Goal: Information Seeking & Learning: Find specific fact

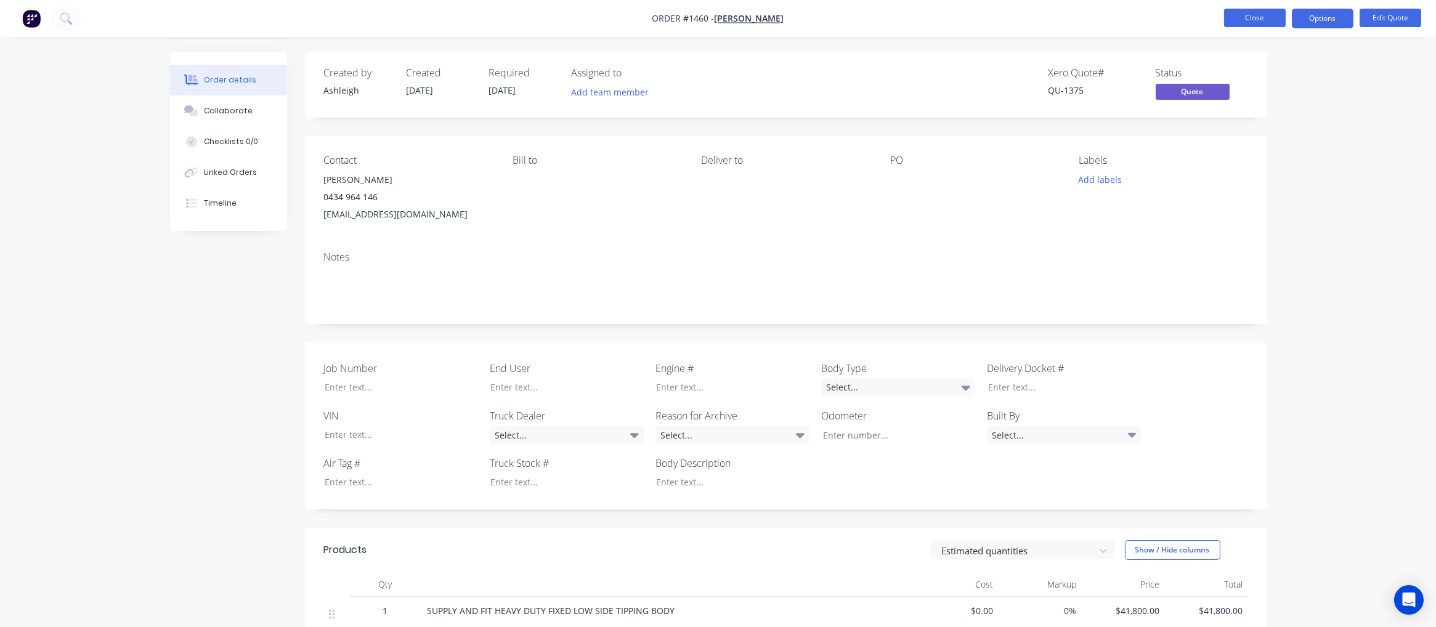
click at [1247, 16] on button "Close" at bounding box center [1255, 18] width 62 height 18
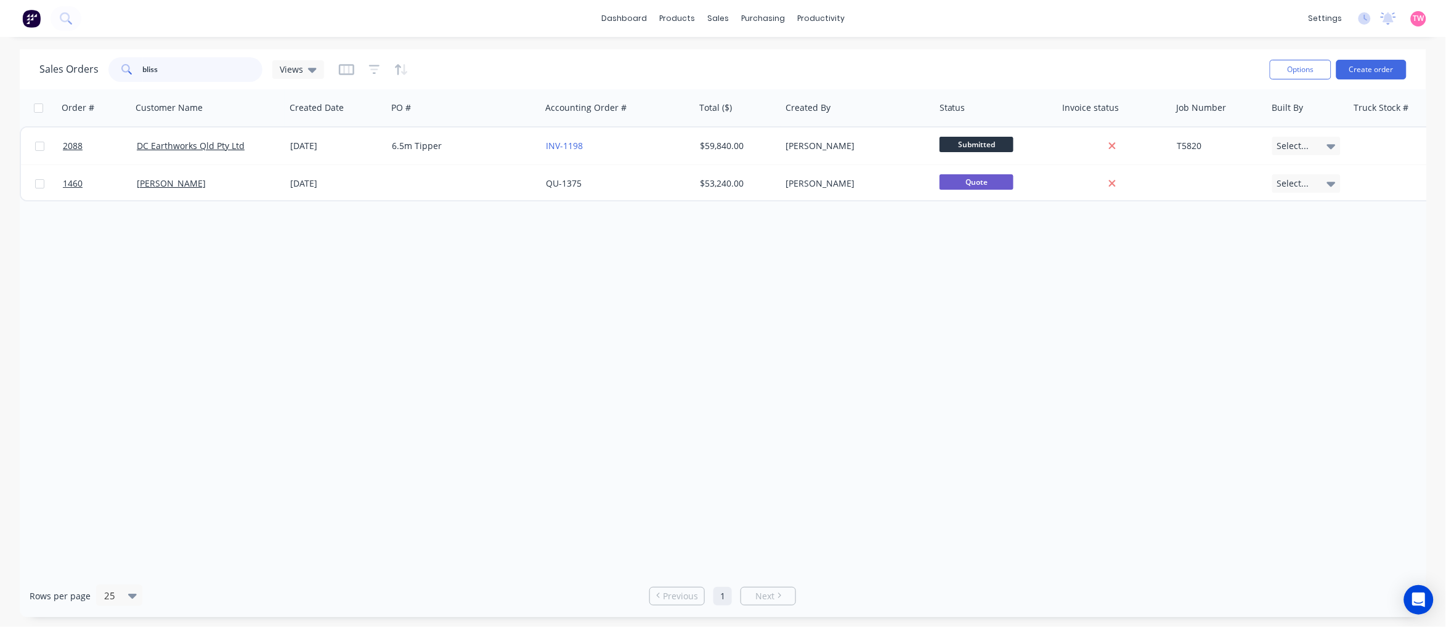
drag, startPoint x: 176, startPoint y: 70, endPoint x: 132, endPoint y: 70, distance: 44.4
click at [132, 70] on div "bliss" at bounding box center [185, 69] width 154 height 25
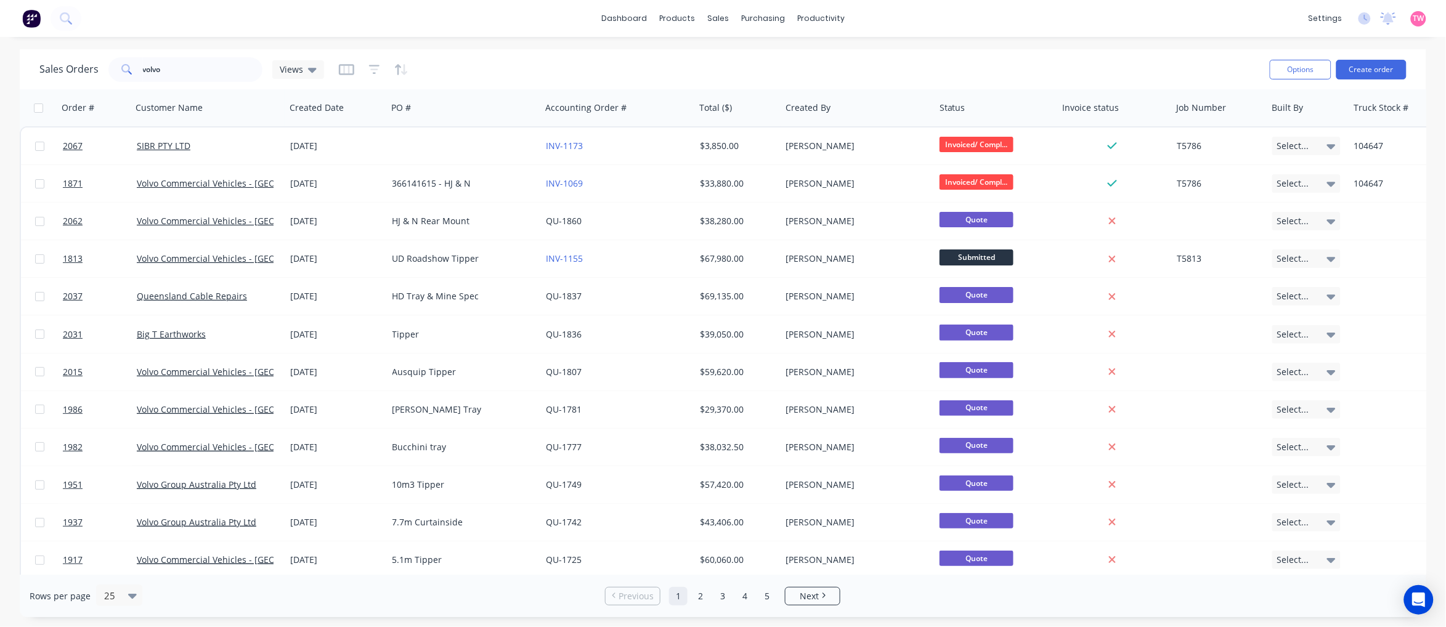
click at [1, 211] on div "Sales Orders volvo Views Options Create order Order # Customer Name Created Dat…" at bounding box center [723, 333] width 1446 height 568
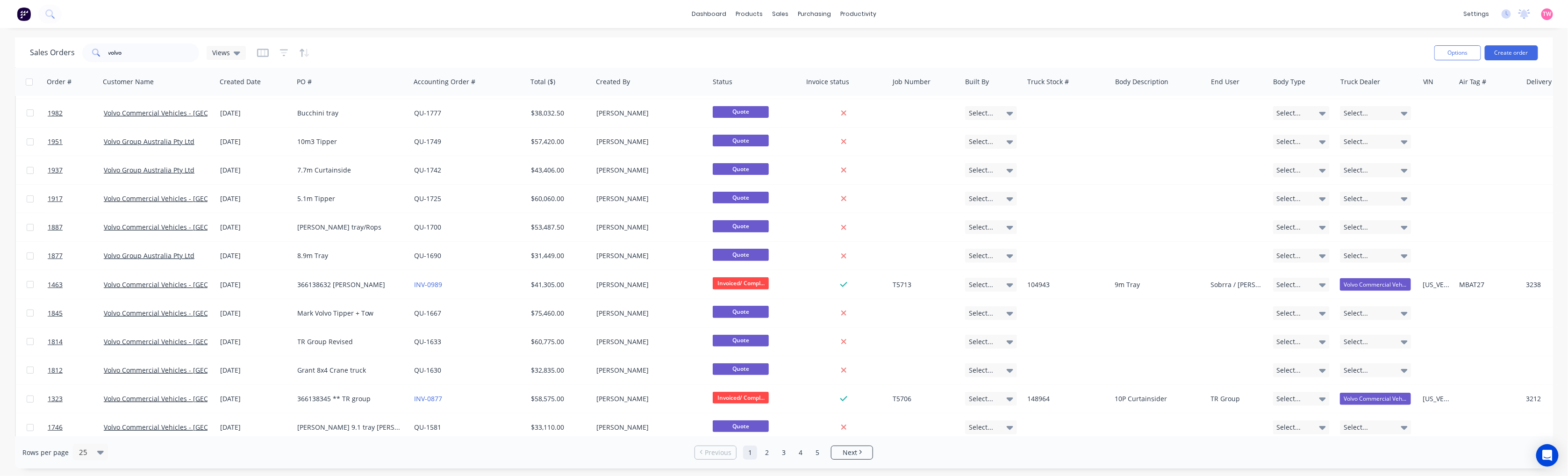
scroll to position [260, 0]
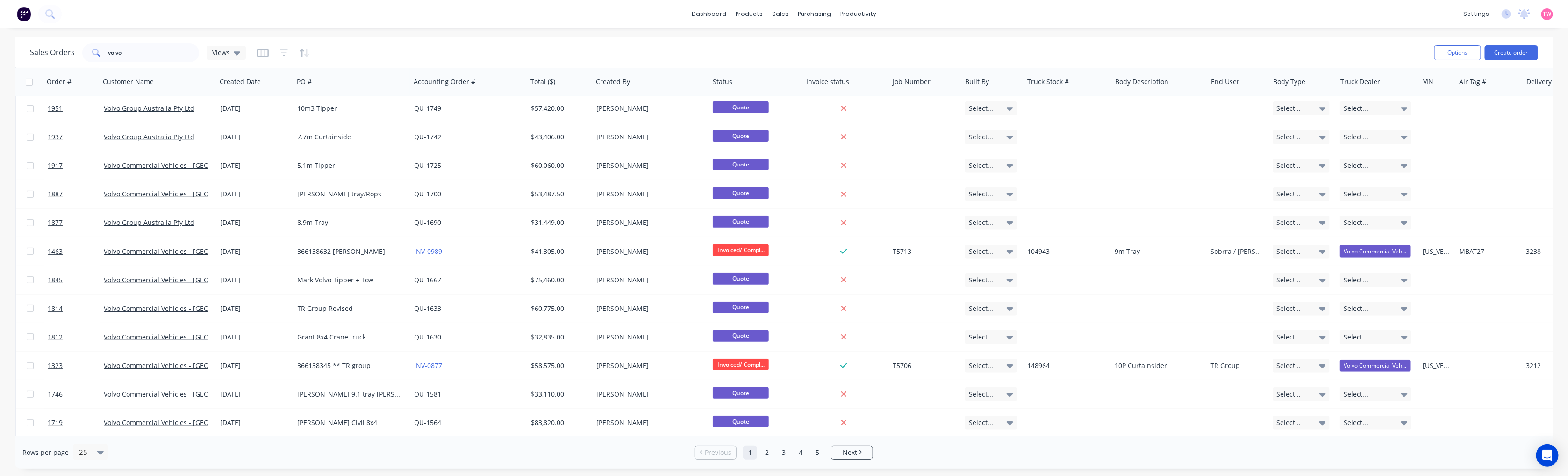
click at [363, 29] on div "dashboard products sales purchasing productivity dashboard products Product Cat…" at bounding box center [784, 238] width 1568 height 476
click at [802, 45] on div "Sales Orders" at bounding box center [815, 45] width 39 height 8
click at [184, 55] on input "volvo" at bounding box center [154, 52] width 91 height 19
type input "v"
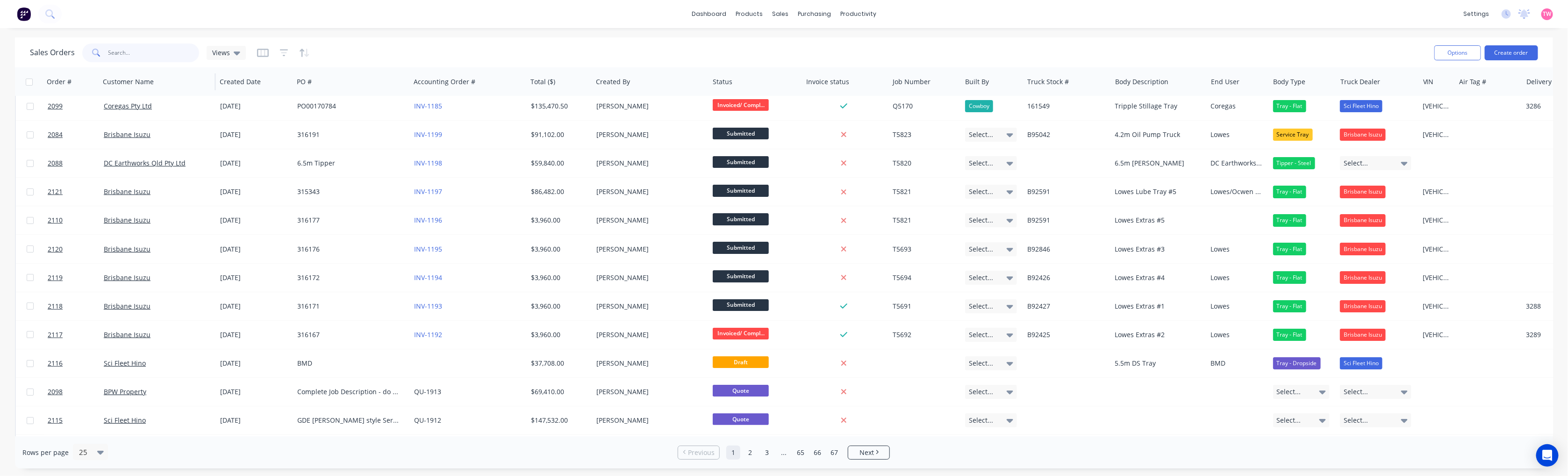
scroll to position [0, 0]
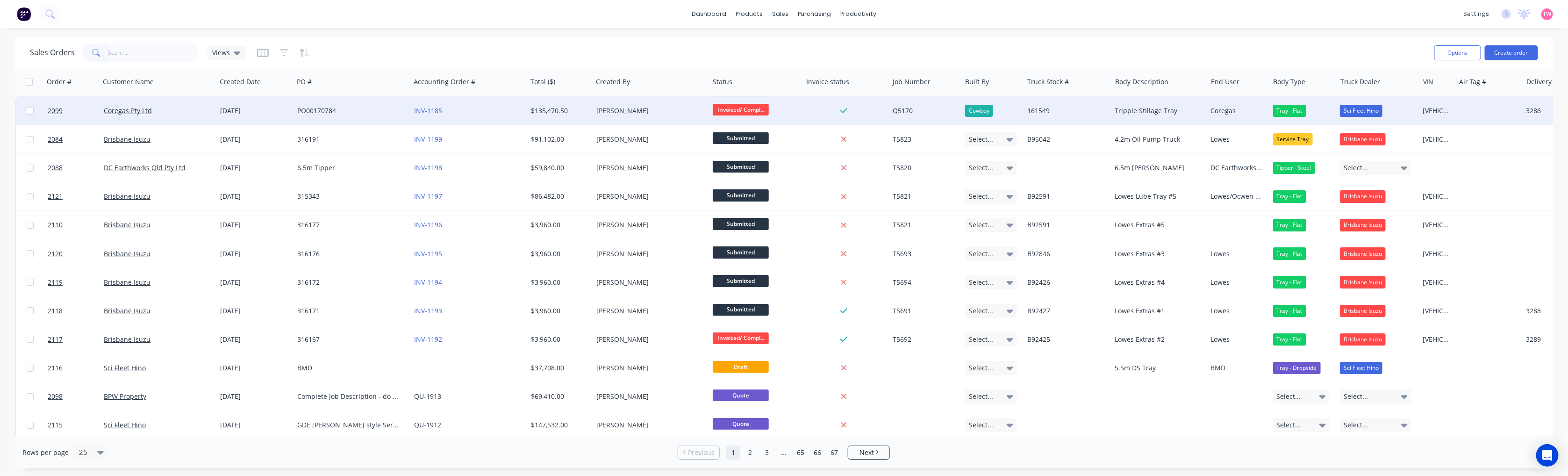
click at [667, 110] on div "[PERSON_NAME]" at bounding box center [648, 111] width 104 height 9
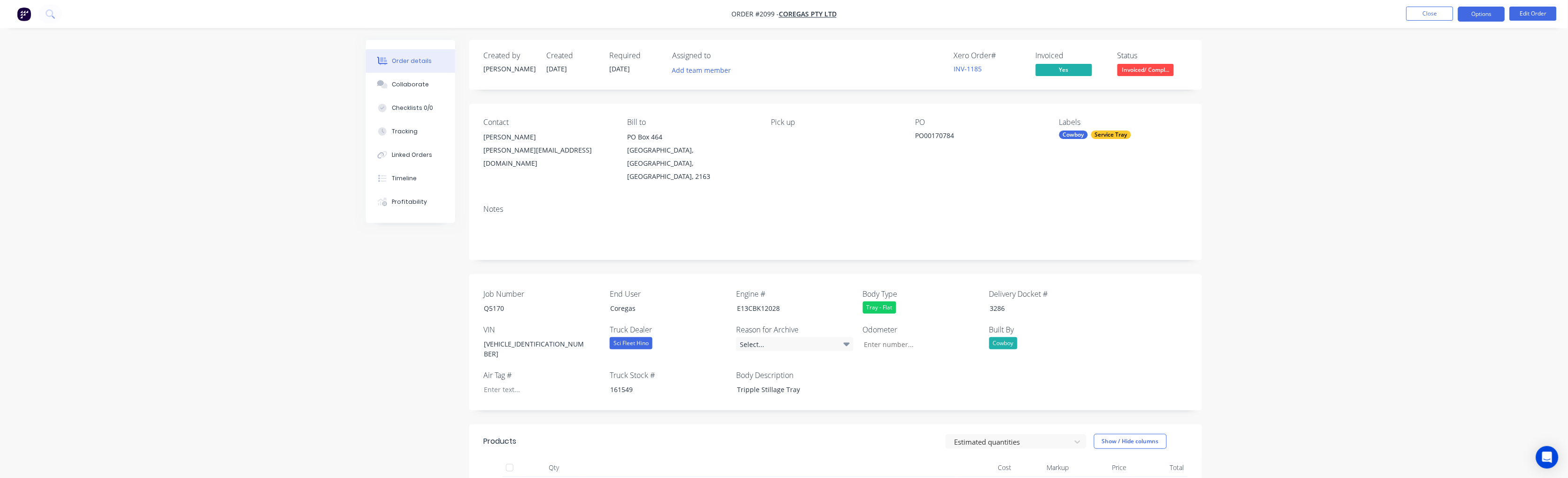
click at [1095, 13] on button "Options" at bounding box center [1482, 14] width 47 height 15
click at [1095, 59] on div "Invoice" at bounding box center [1453, 57] width 86 height 14
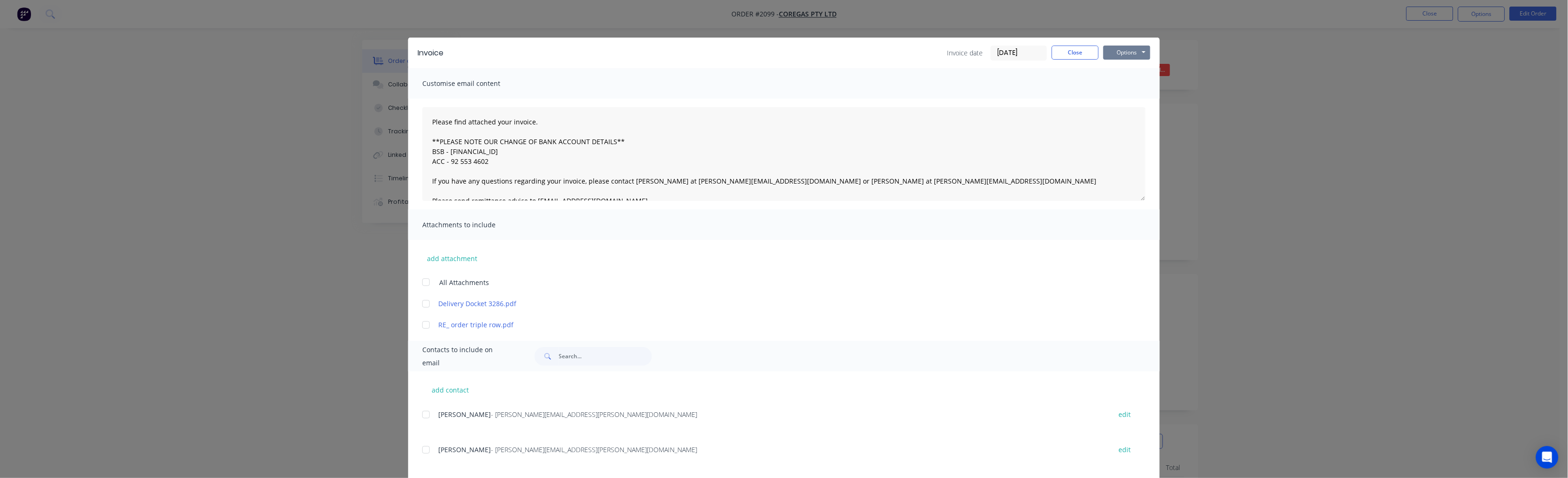
click at [1095, 50] on button "Options" at bounding box center [1127, 53] width 47 height 14
click at [1095, 68] on button "Preview" at bounding box center [1133, 69] width 60 height 15
click at [1082, 52] on button "Close" at bounding box center [1076, 53] width 47 height 14
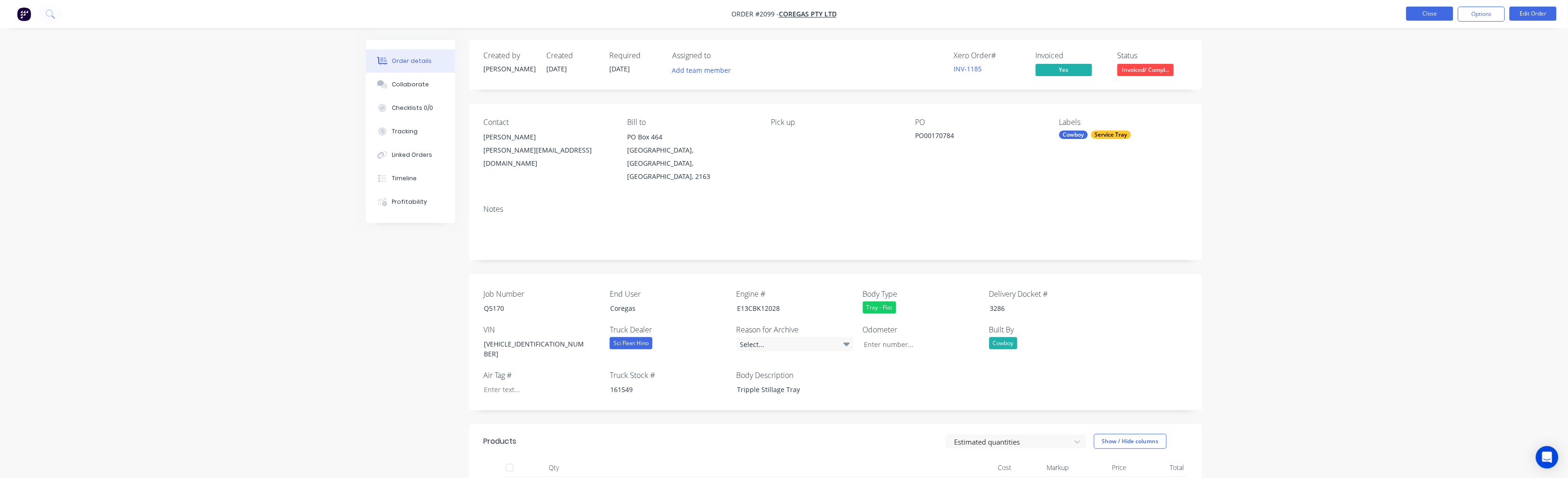
click at [1095, 13] on button "Close" at bounding box center [1430, 14] width 47 height 14
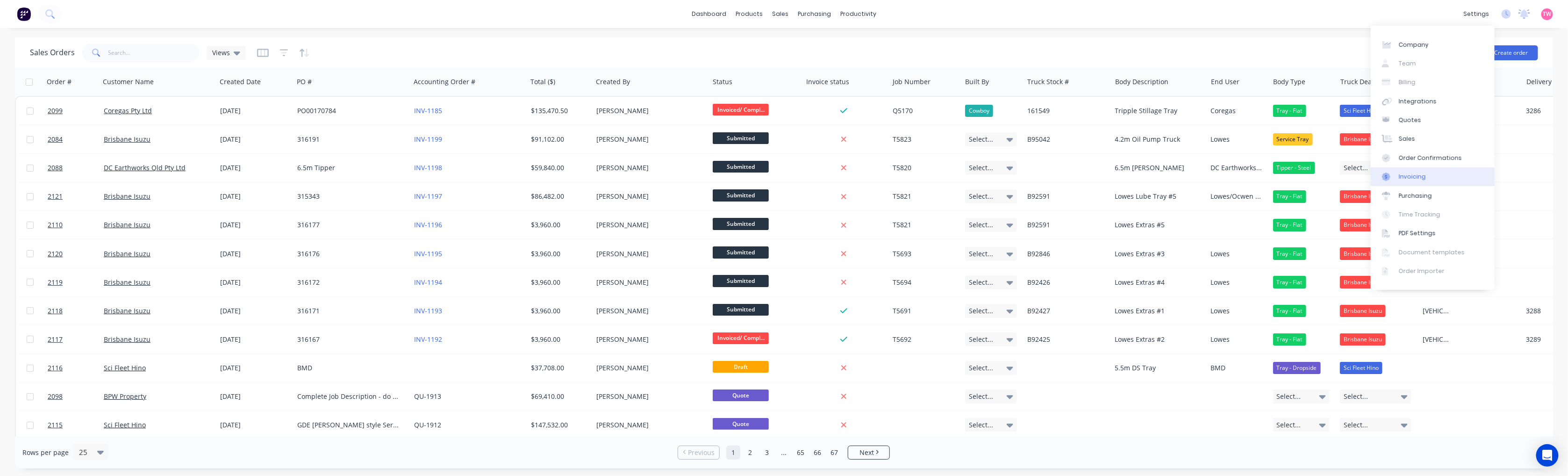
click at [1089, 174] on div "Invoicing" at bounding box center [1412, 176] width 27 height 8
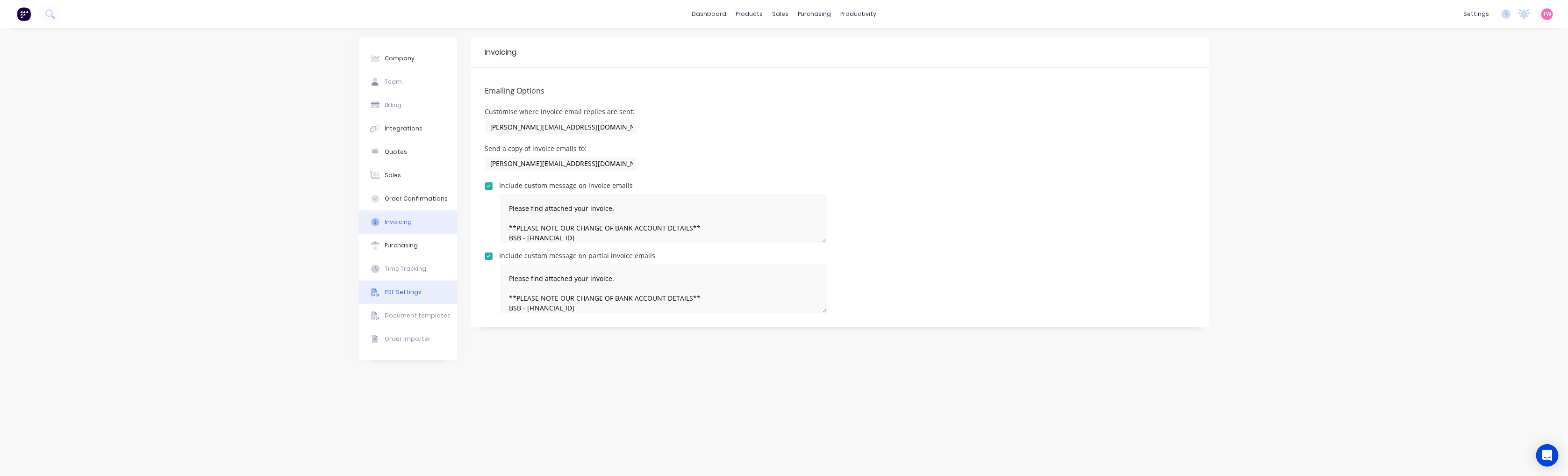
click at [405, 287] on button "PDF Settings" at bounding box center [407, 292] width 98 height 24
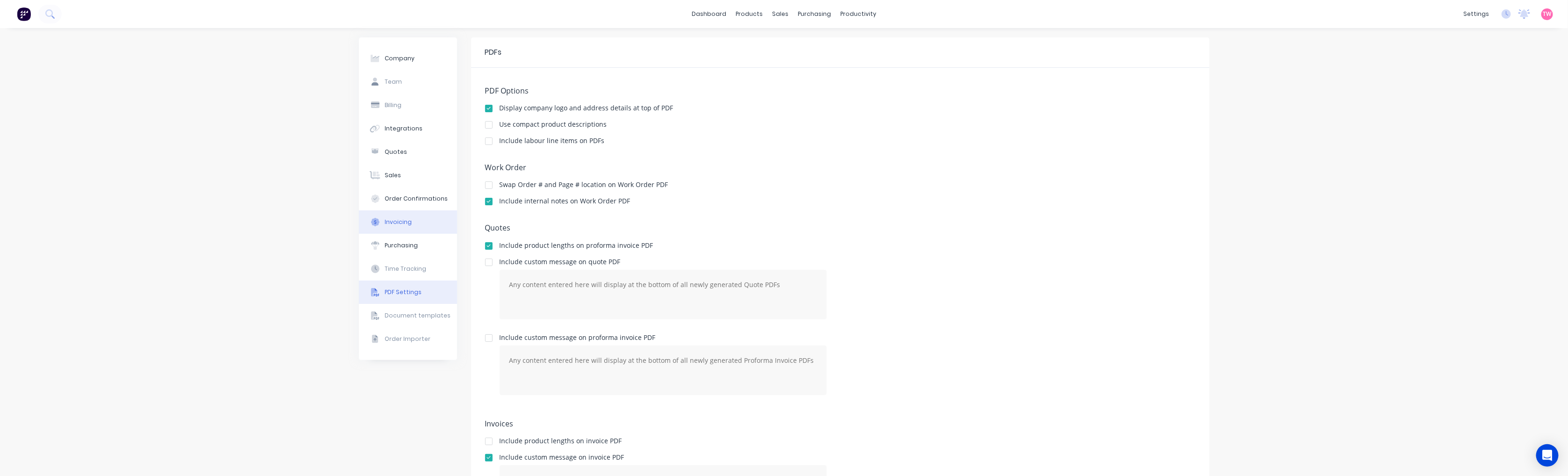
click at [397, 222] on div "Invoicing" at bounding box center [398, 222] width 27 height 8
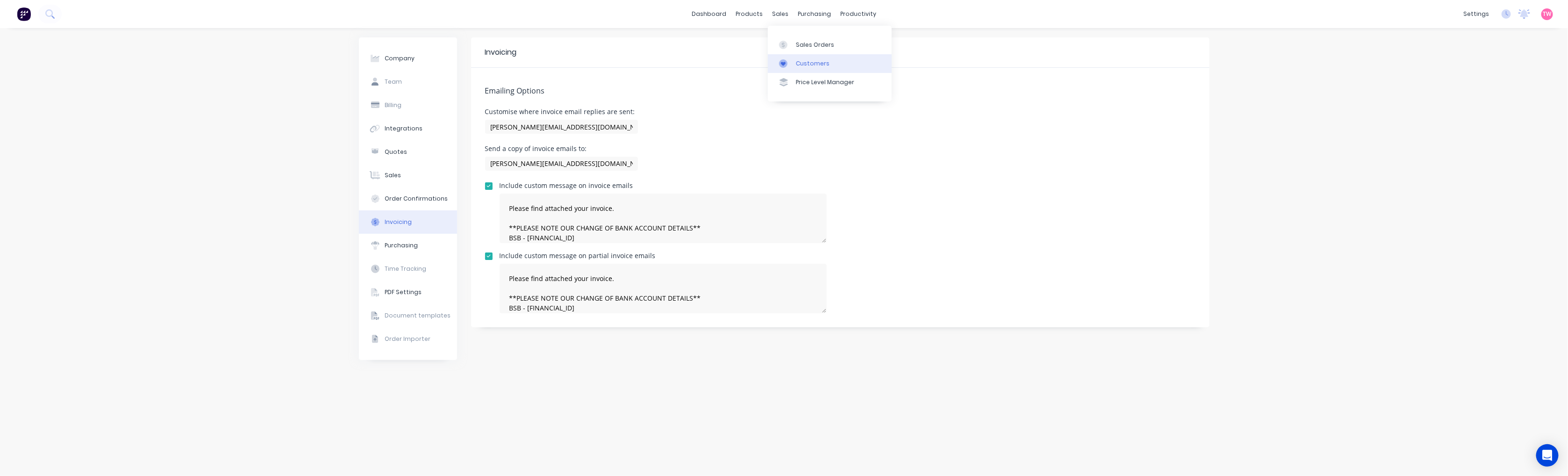
click at [805, 59] on div "Customers" at bounding box center [812, 63] width 33 height 8
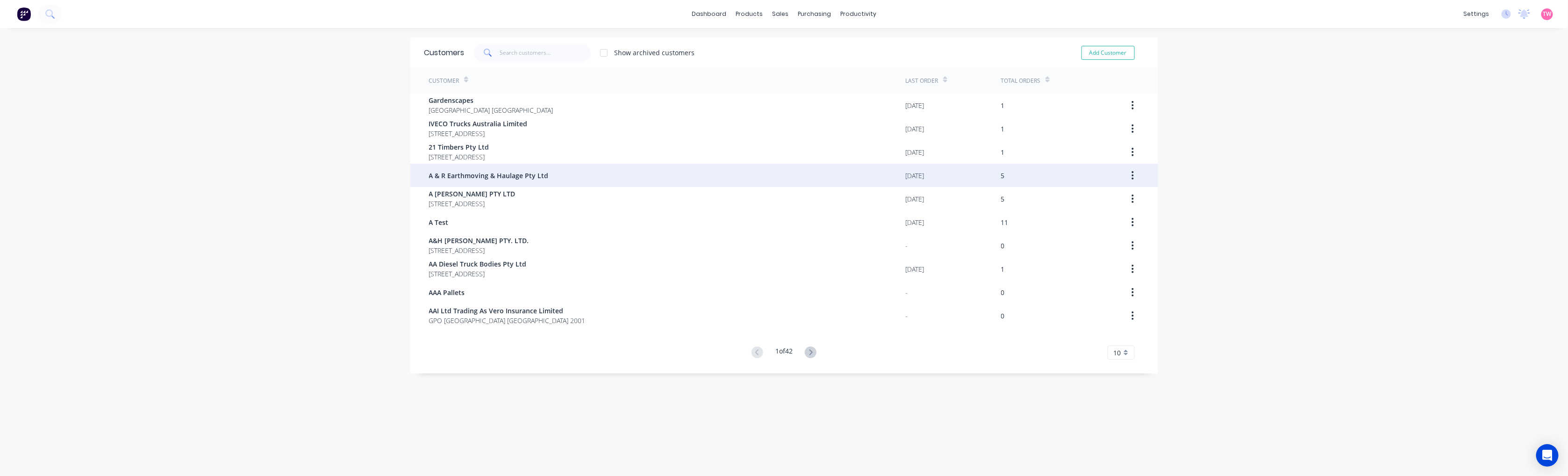
click at [494, 170] on div "A & R Earthmoving & Haulage Pty Ltd" at bounding box center [668, 175] width 477 height 24
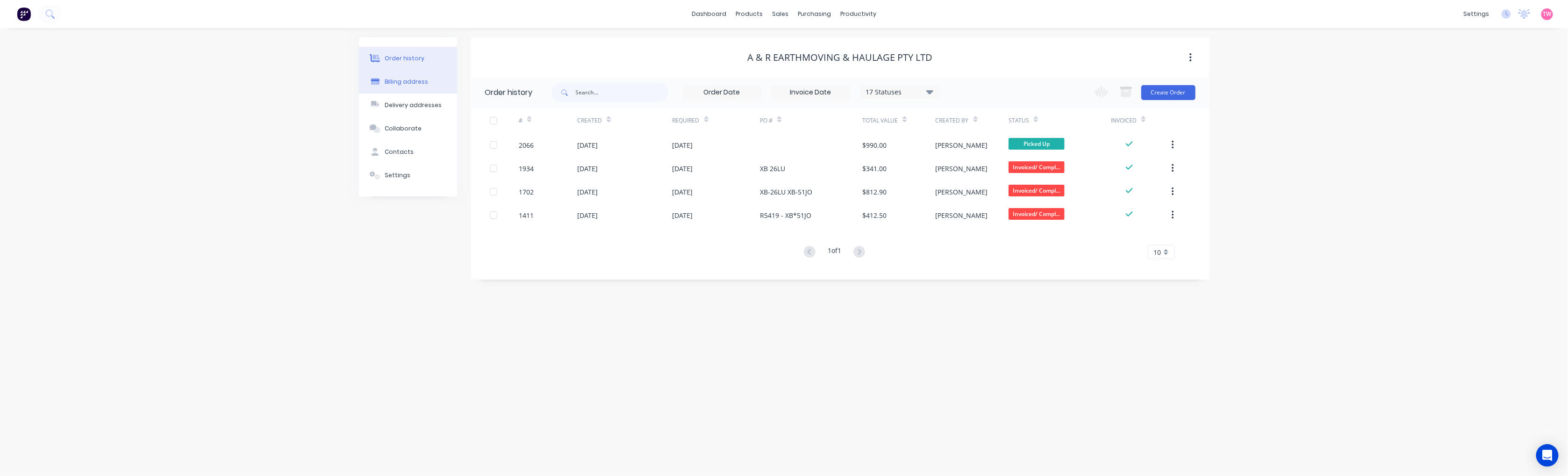
click at [419, 80] on div "Billing address" at bounding box center [406, 81] width 43 height 8
select select "AU"
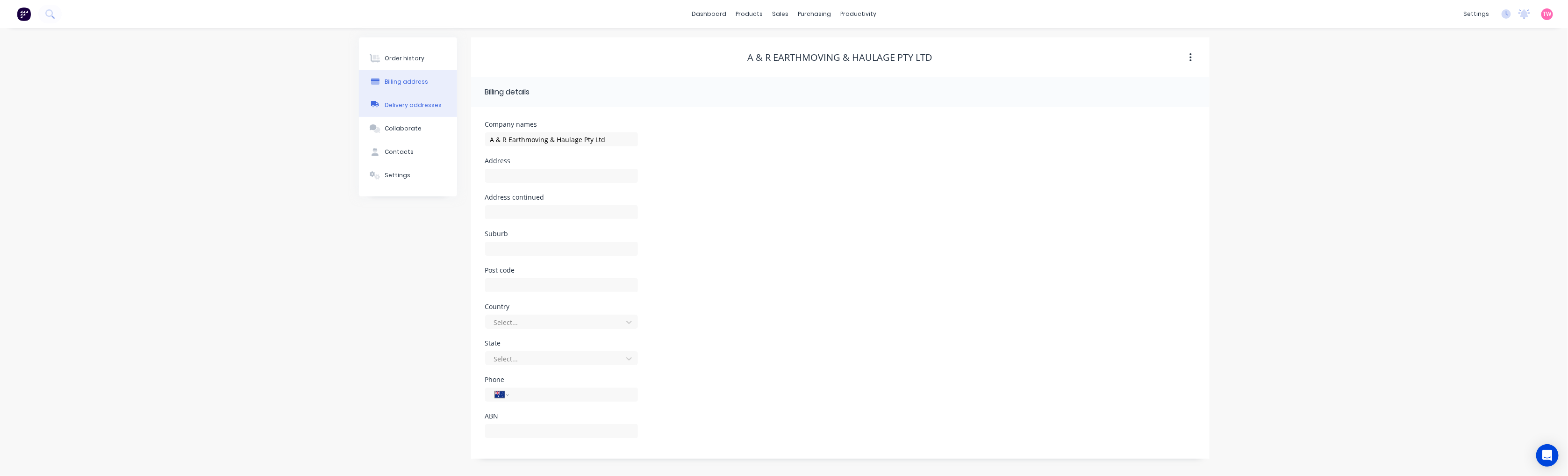
click at [394, 103] on div "Delivery addresses" at bounding box center [413, 105] width 57 height 8
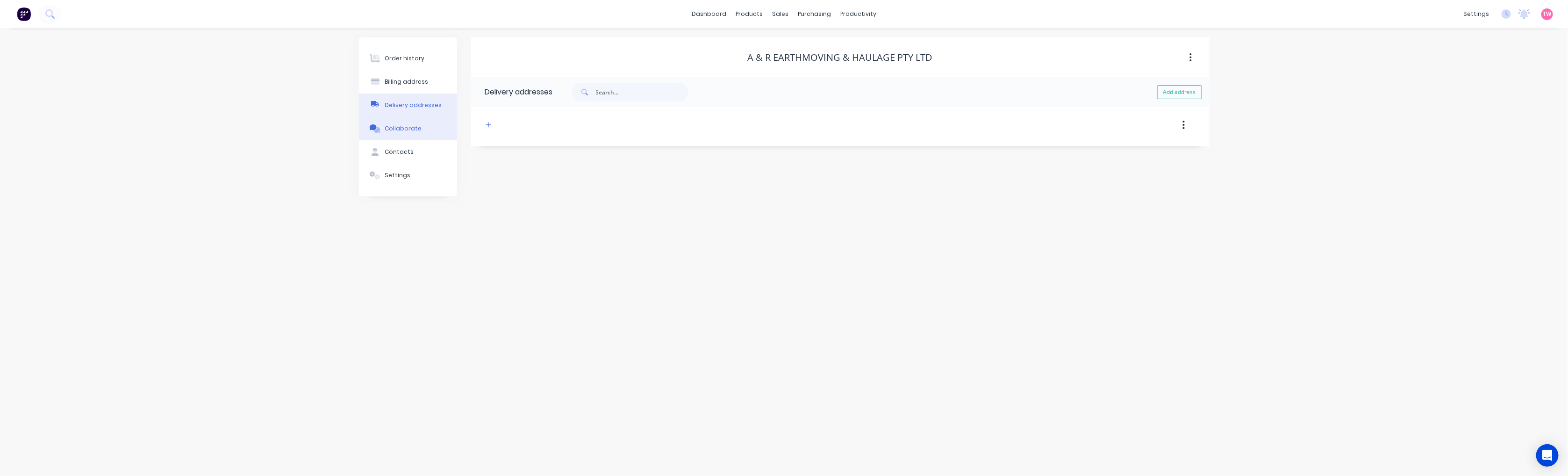
click at [426, 131] on button "Collaborate" at bounding box center [407, 128] width 98 height 24
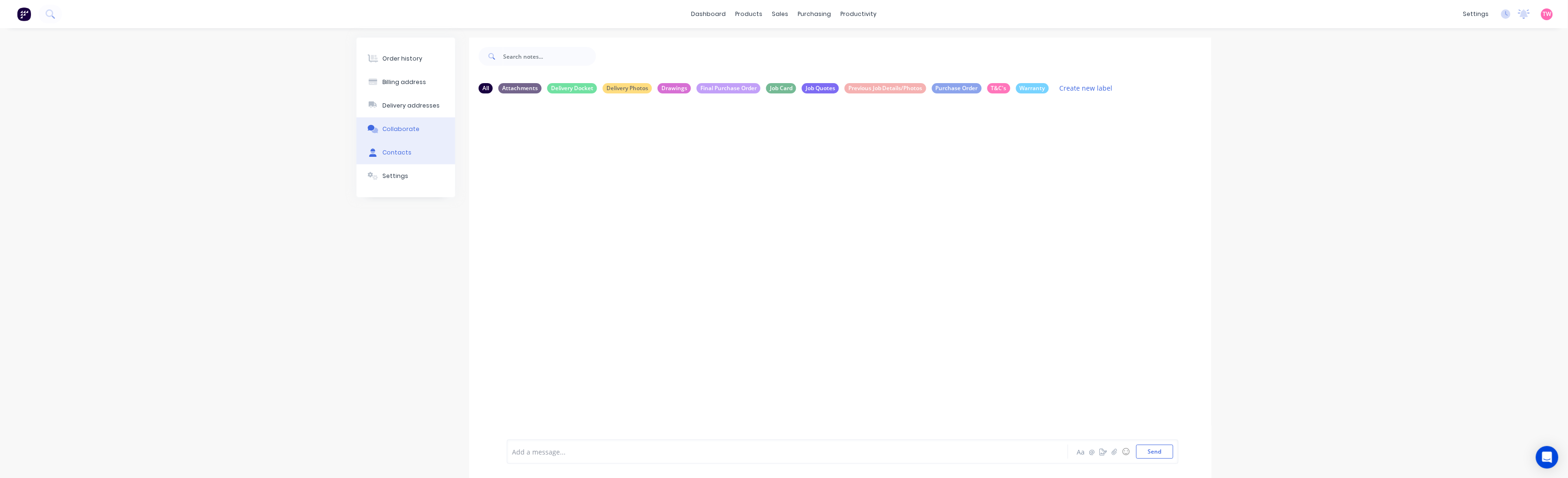
click at [417, 146] on button "Contacts" at bounding box center [406, 152] width 98 height 24
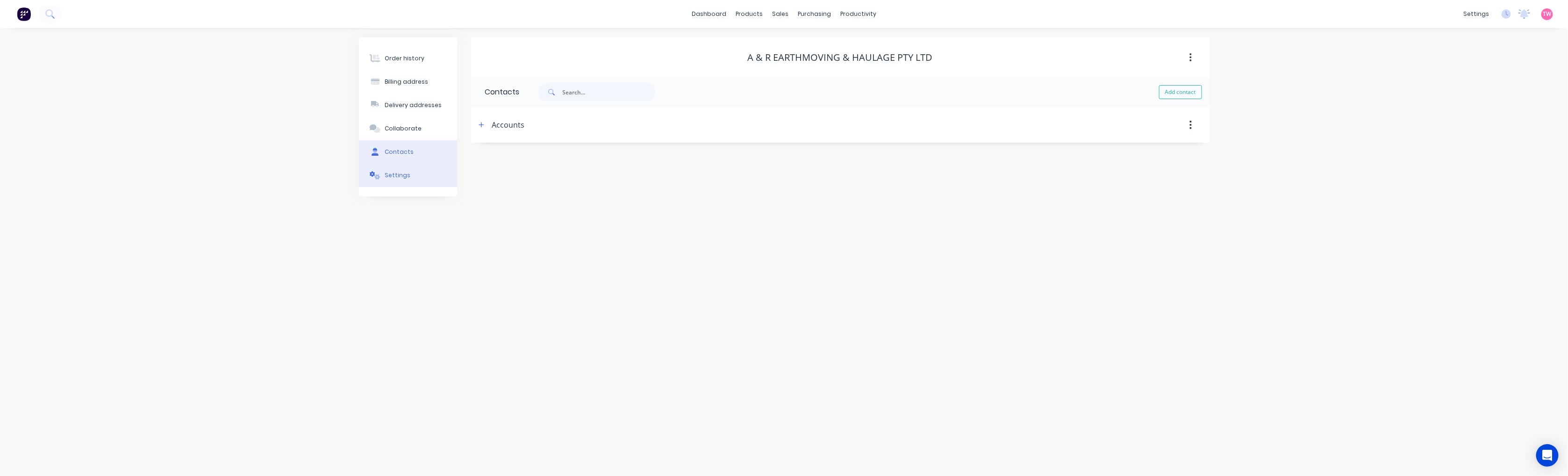
click at [405, 172] on div "Settings" at bounding box center [397, 175] width 26 height 8
click at [623, 307] on div "Select..." at bounding box center [600, 310] width 101 height 10
click at [484, 288] on div at bounding box center [489, 290] width 19 height 19
type input "1"
click at [647, 309] on div at bounding box center [601, 310] width 103 height 11
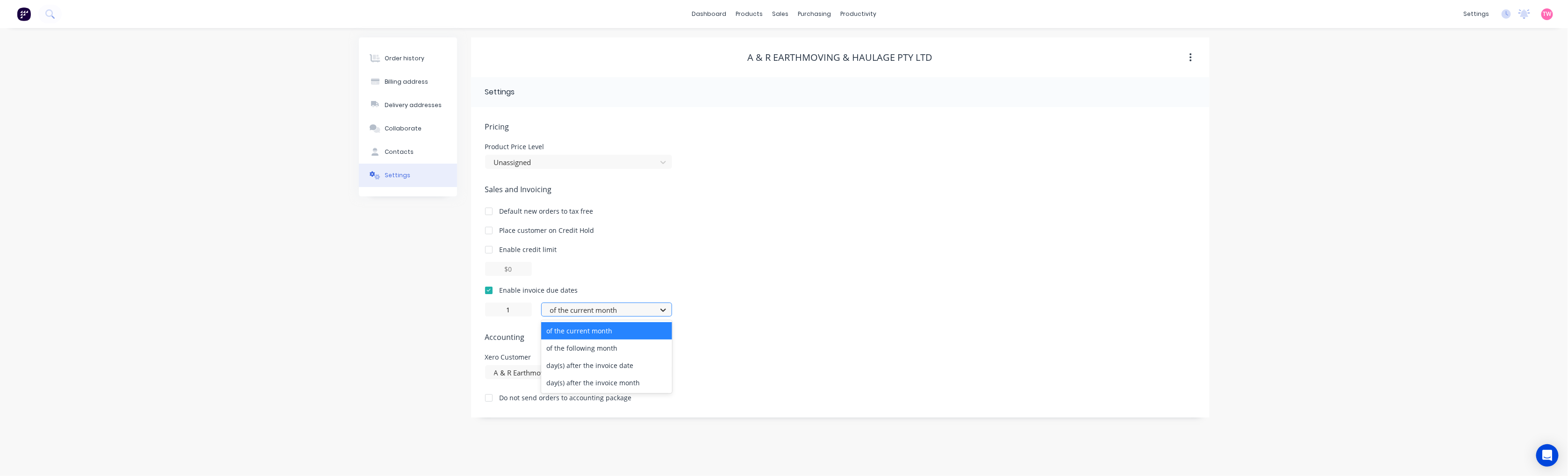
click at [658, 309] on icon at bounding box center [663, 310] width 9 height 9
click at [485, 290] on div at bounding box center [489, 290] width 19 height 19
click at [1089, 396] on div "Order history Billing address Delivery addresses Collaborate Contacts Settings …" at bounding box center [784, 252] width 1568 height 448
click at [1089, 457] on icon "Open Intercom Messenger" at bounding box center [1548, 456] width 11 height 12
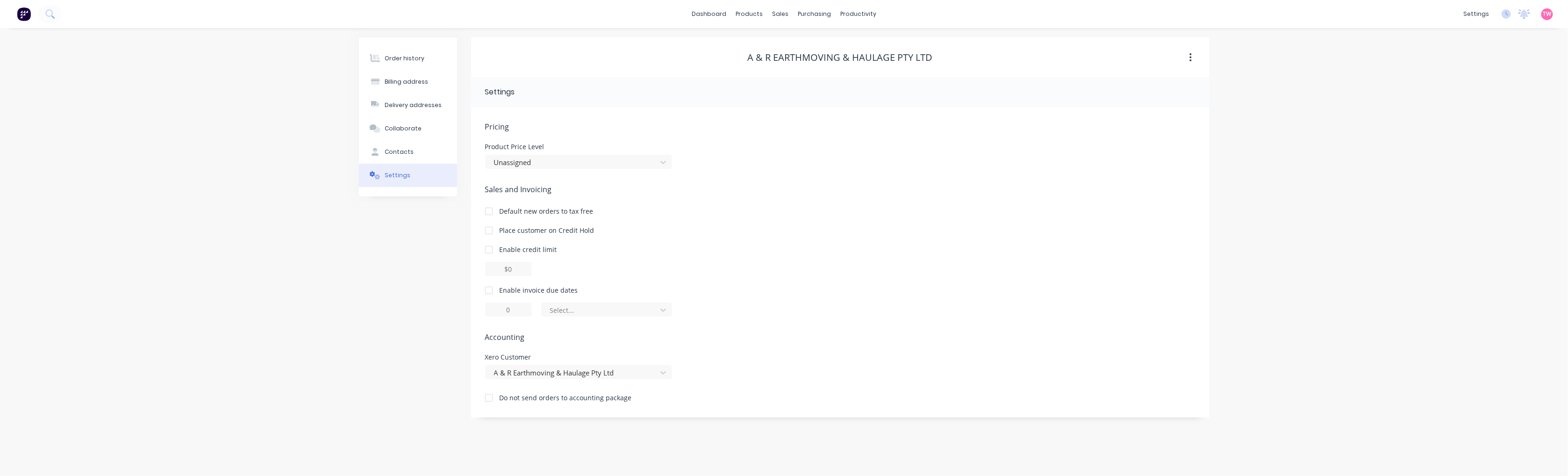
click at [20, 14] on img at bounding box center [24, 14] width 14 height 14
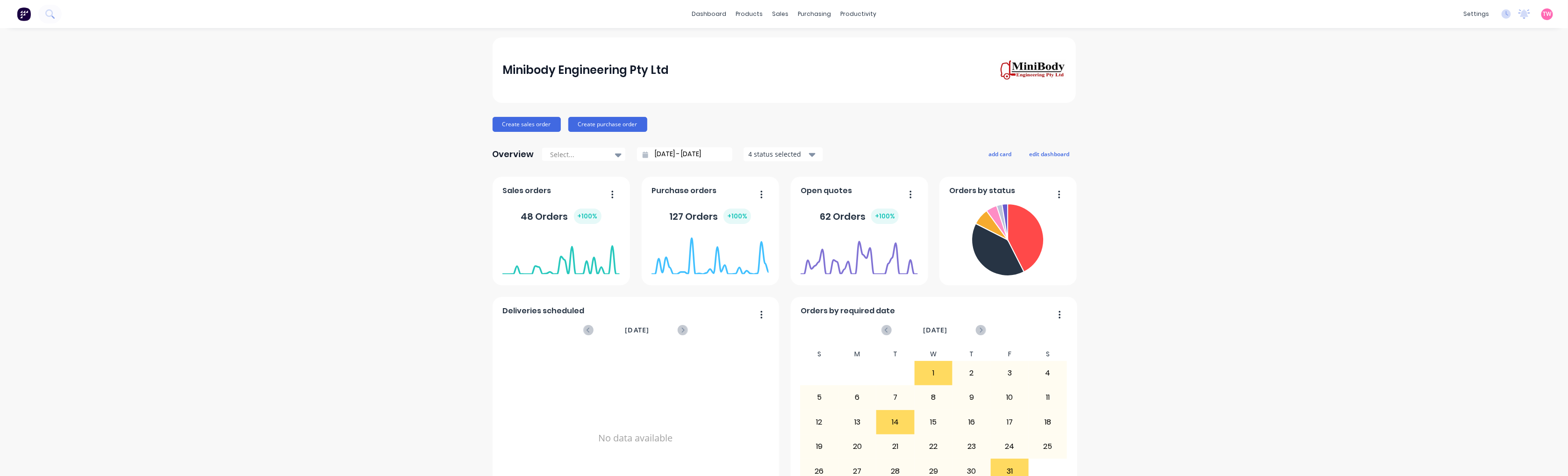
click at [1425, 376] on div "Minibody Engineering Pty Ltd Create sales order Create purchase order Overview …" at bounding box center [784, 281] width 1568 height 488
click at [1548, 456] on icon "Open Intercom Messenger" at bounding box center [1548, 456] width 11 height 12
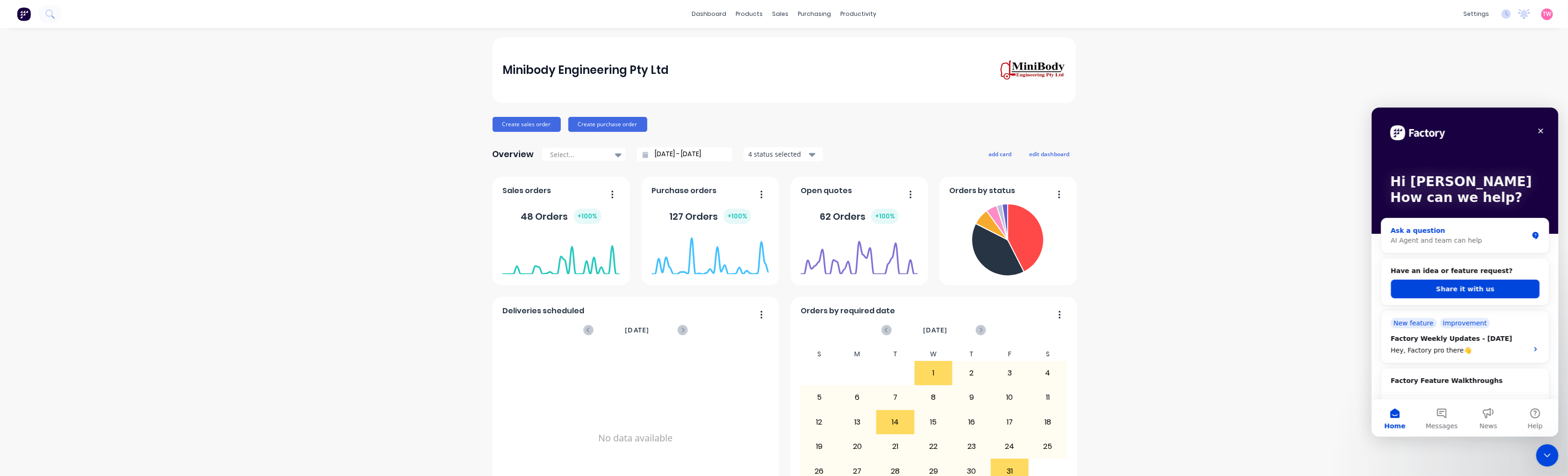
click at [1460, 235] on div "AI Agent and team can help" at bounding box center [1459, 240] width 137 height 10
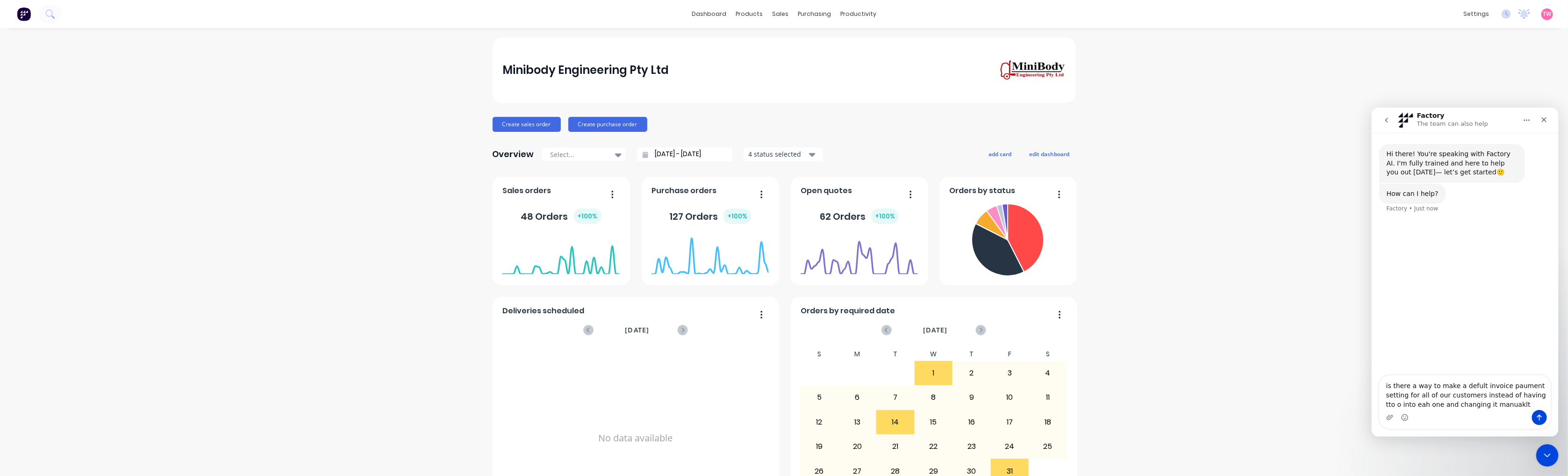
click at [1510, 394] on textarea "is there a way to make a defult invoice paument setting for all of our customer…" at bounding box center [1465, 392] width 171 height 35
click at [1515, 397] on textarea "is there a way to make a defult invoice paument setting for all of our customer…" at bounding box center [1465, 392] width 171 height 35
click at [1469, 404] on textarea "is there a way to make a defult invoice paument setting for all of our customer…" at bounding box center [1465, 392] width 171 height 35
click at [1510, 386] on textarea "is there a way to make a defult invoice paument setting for all of our customer…" at bounding box center [1465, 392] width 171 height 35
click at [1406, 403] on textarea "is there a way to make a default invoice payment setting for all of our custome…" at bounding box center [1465, 388] width 171 height 44
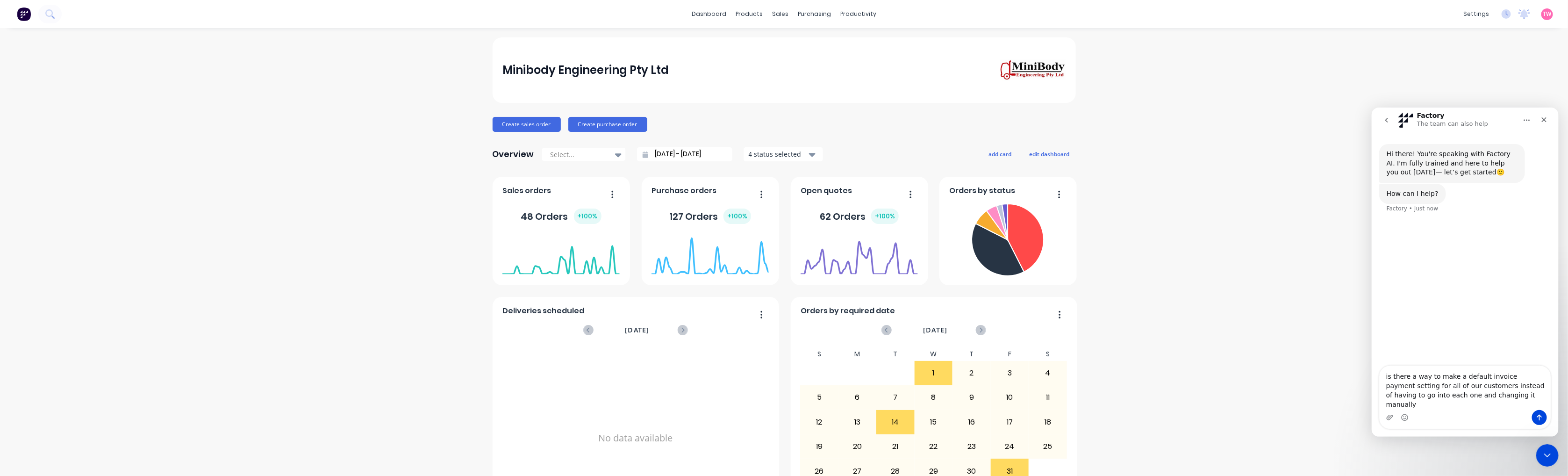
type textarea "is there a way to make a default invoice payment setting for all of our custome…"
click at [1536, 418] on icon "Send a message…" at bounding box center [1539, 418] width 8 height 8
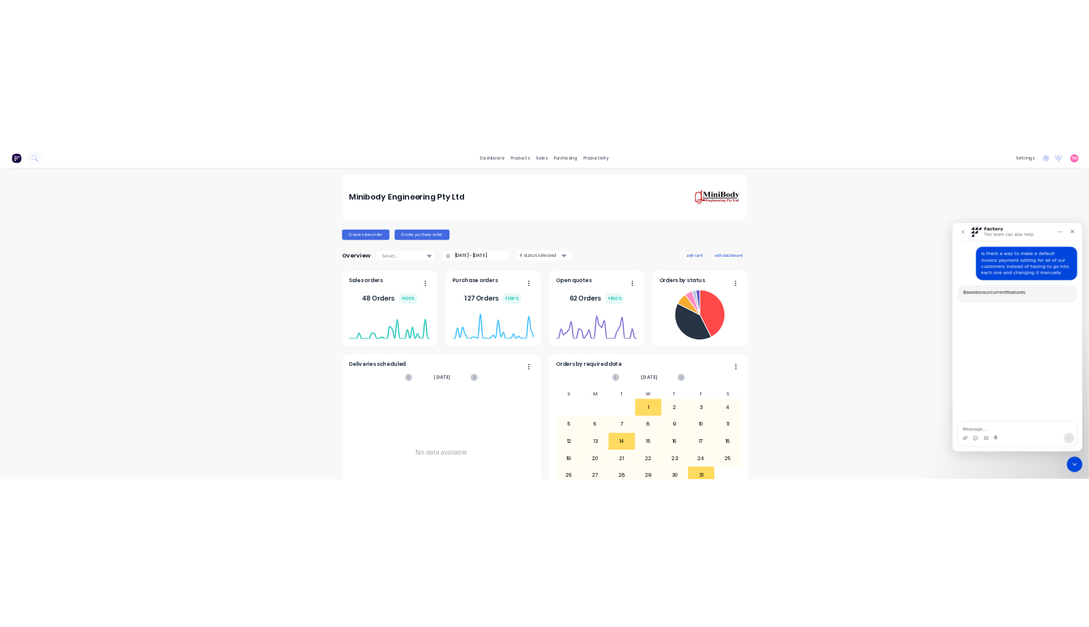
scroll to position [107, 0]
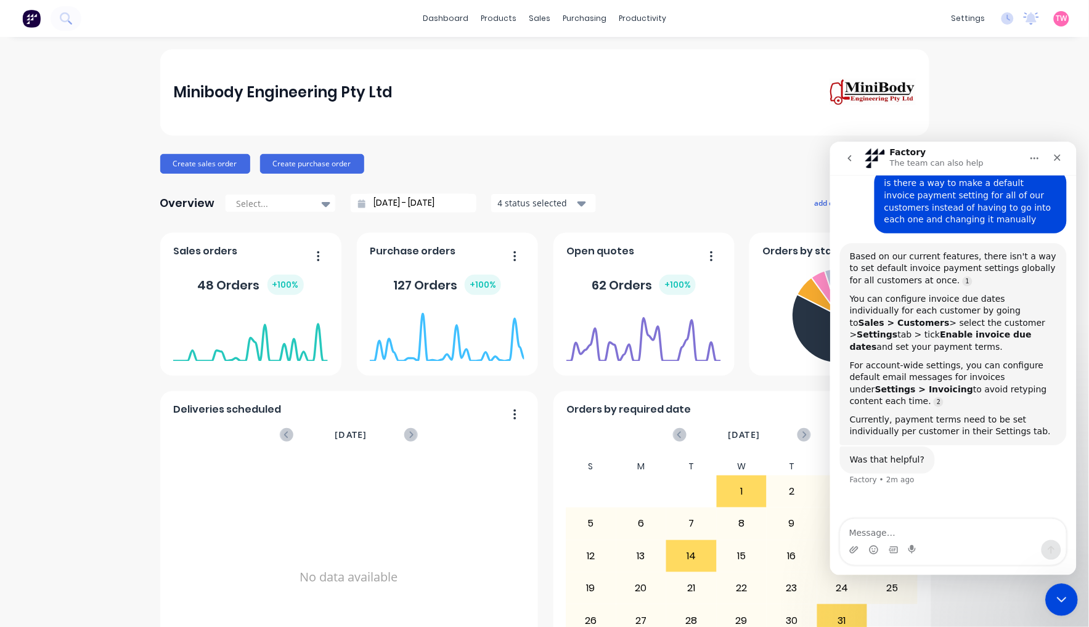
click at [1063, 591] on icon "Close Intercom Messenger" at bounding box center [1059, 598] width 15 height 15
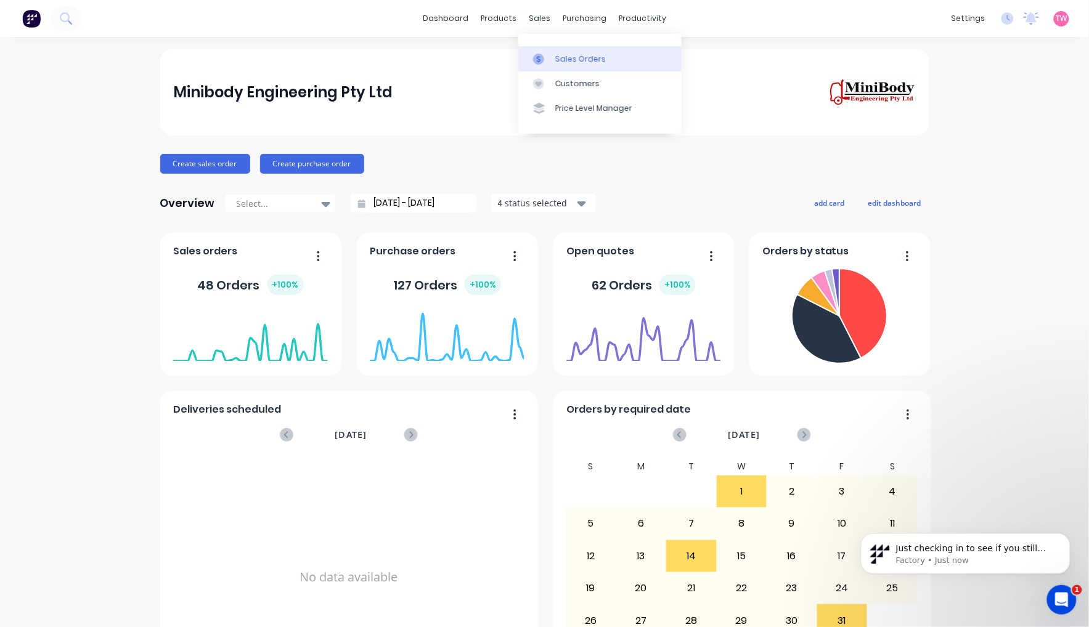
scroll to position [176, 0]
click at [590, 54] on div "Purchase Orders" at bounding box center [619, 59] width 65 height 11
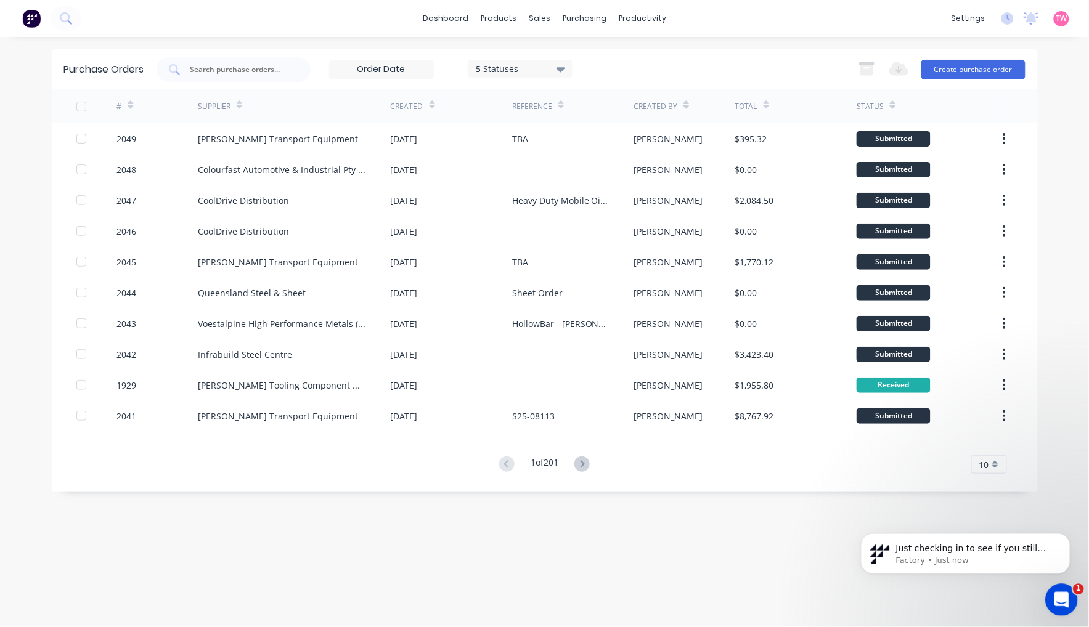
click at [1054, 595] on icon "Open Intercom Messenger" at bounding box center [1059, 598] width 20 height 20
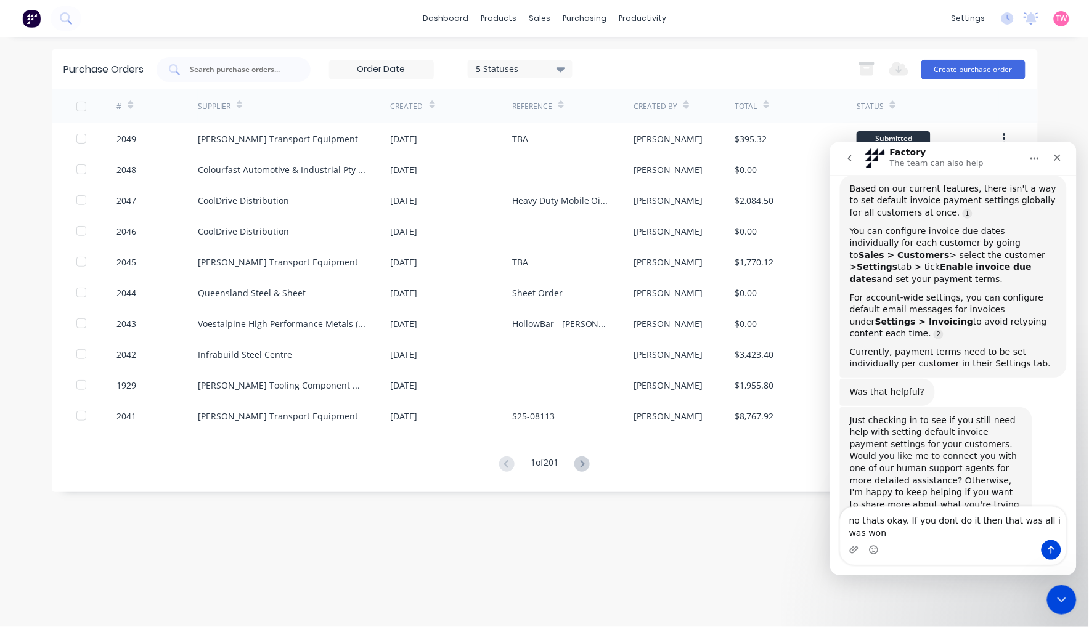
scroll to position [189, 0]
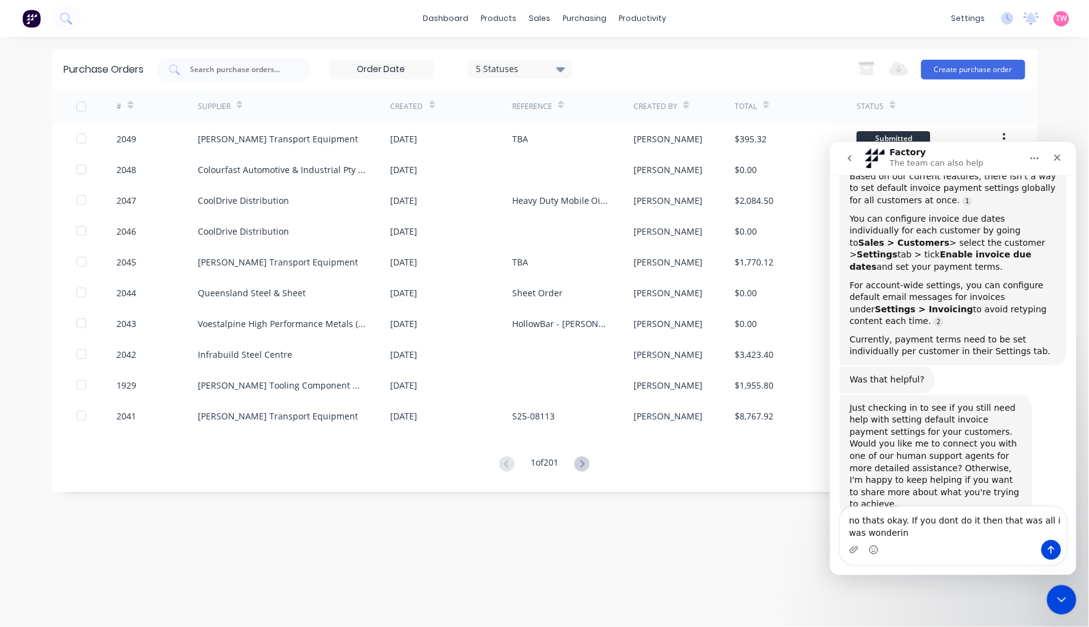
type textarea "no thats okay. If you dont do it then that was all i was wondering"
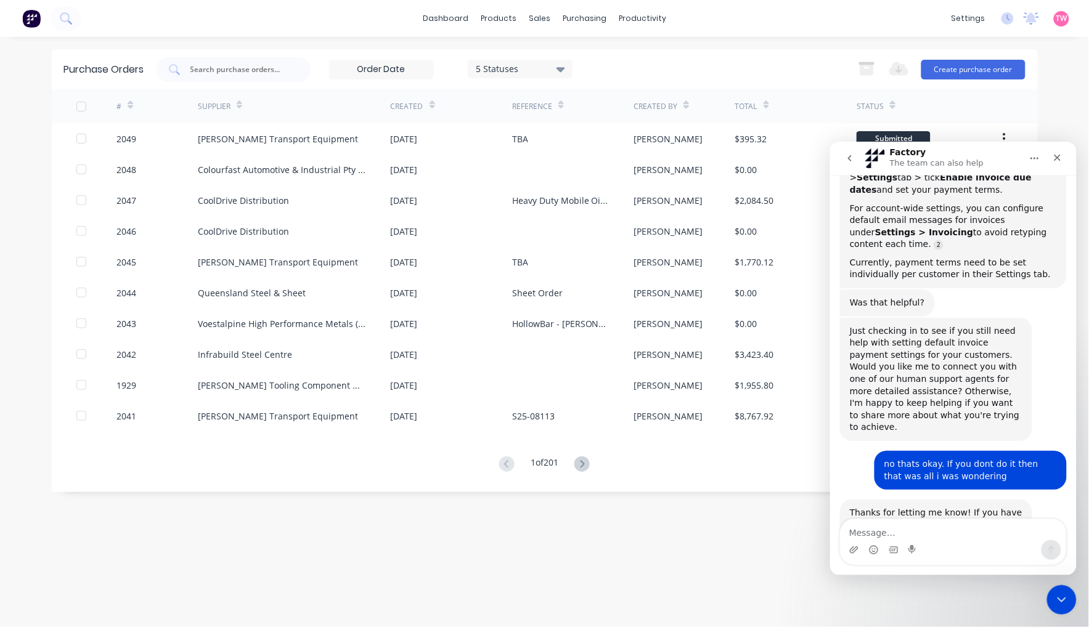
scroll to position [286, 0]
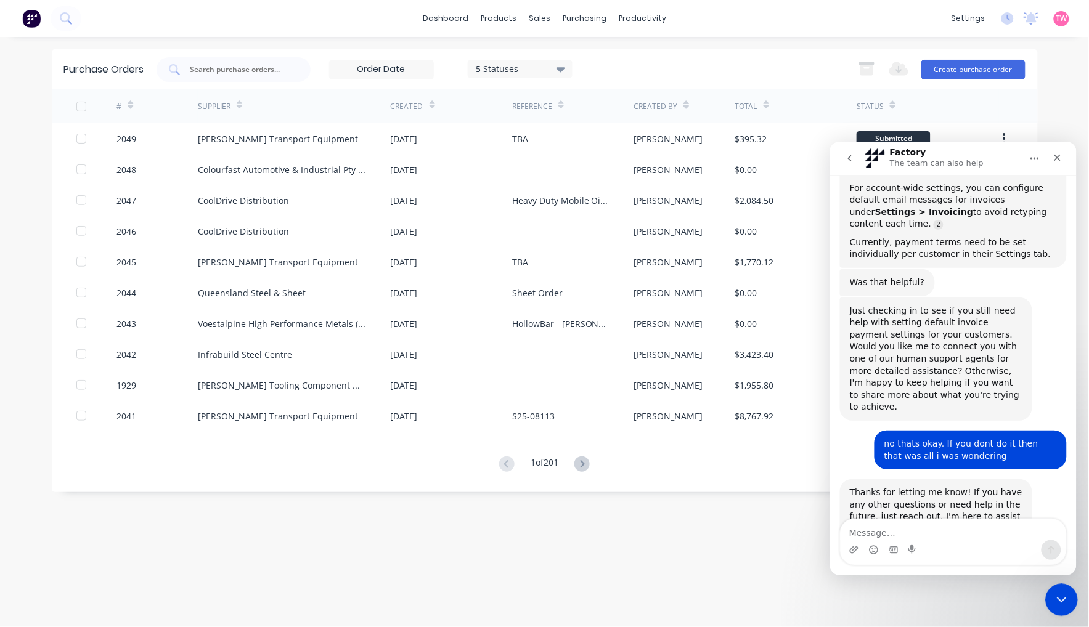
click at [1056, 599] on icon "Close Intercom Messenger" at bounding box center [1059, 598] width 15 height 15
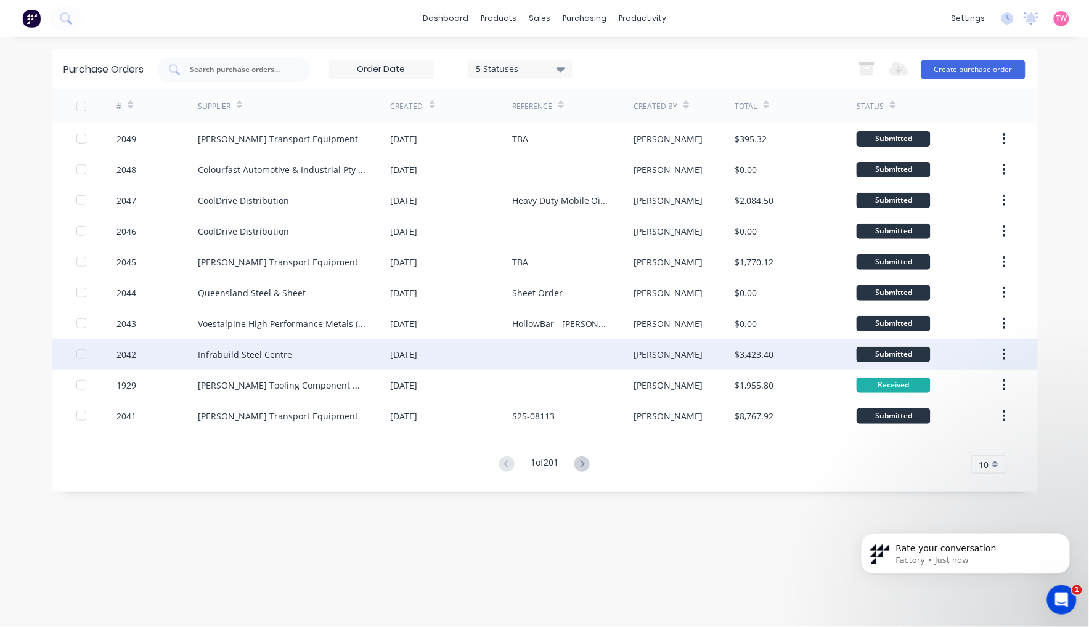
scroll to position [376, 0]
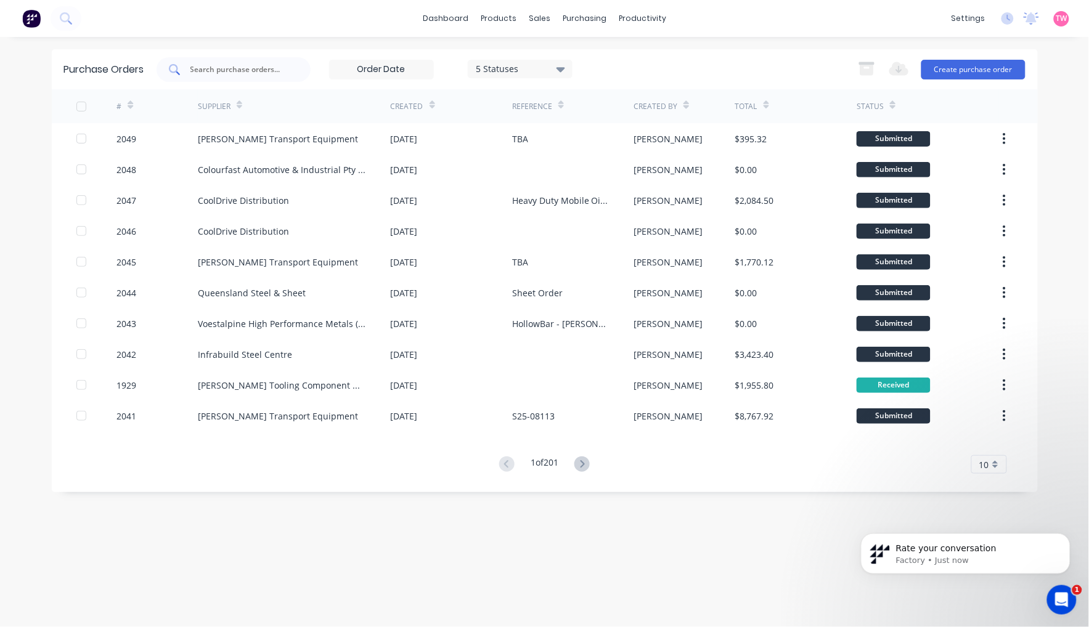
click at [208, 71] on input "text" at bounding box center [240, 69] width 102 height 12
type input "1978"
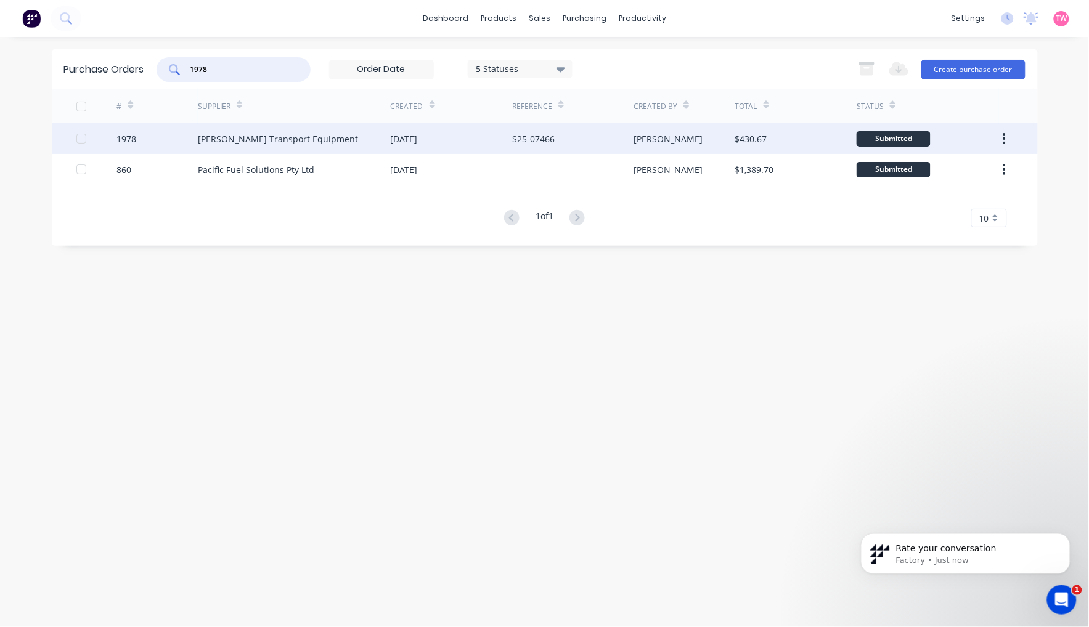
click at [149, 142] on div "1978" at bounding box center [156, 138] width 81 height 31
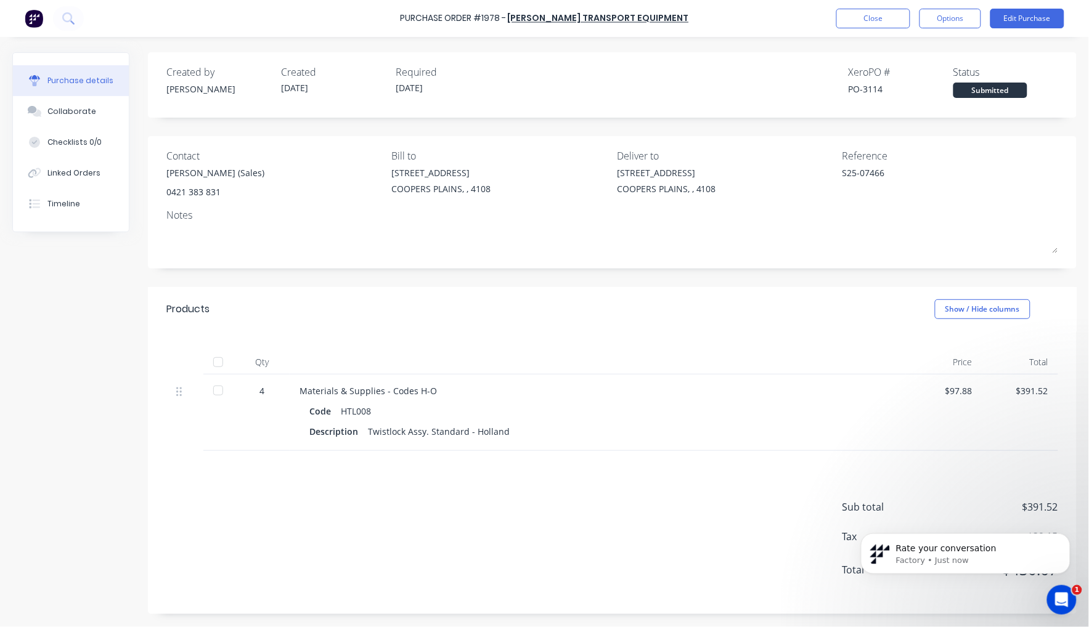
click at [876, 90] on div "PO-3114" at bounding box center [901, 89] width 105 height 13
copy div "3114"
click at [855, 20] on button "Close" at bounding box center [873, 19] width 74 height 20
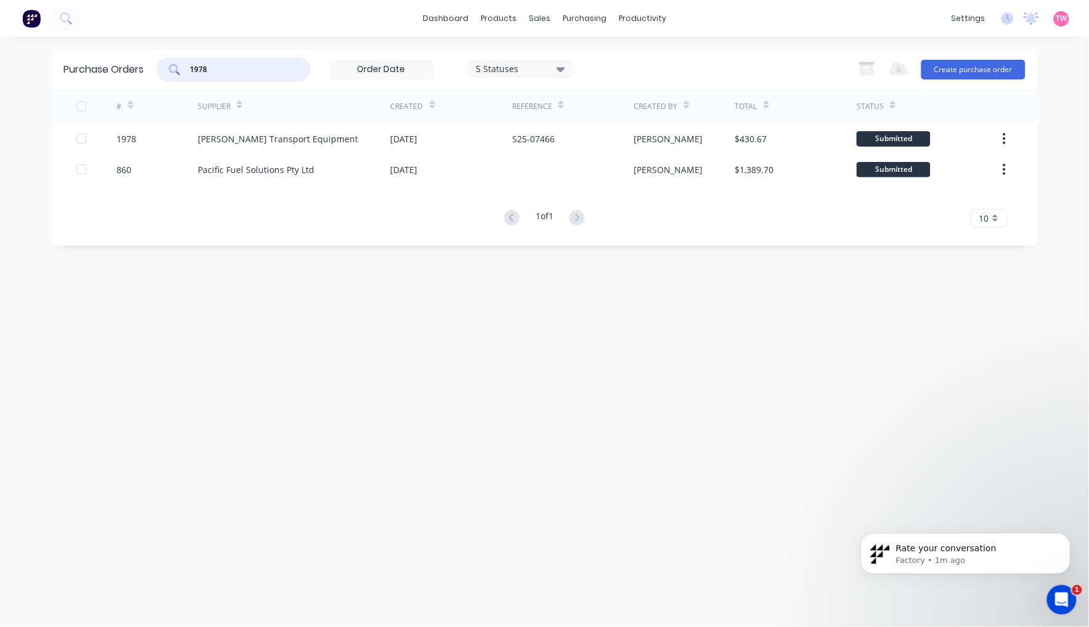
drag, startPoint x: 259, startPoint y: 71, endPoint x: 168, endPoint y: 66, distance: 91.9
click at [168, 66] on div "1978" at bounding box center [234, 69] width 154 height 25
paste input "99"
type input "1999"
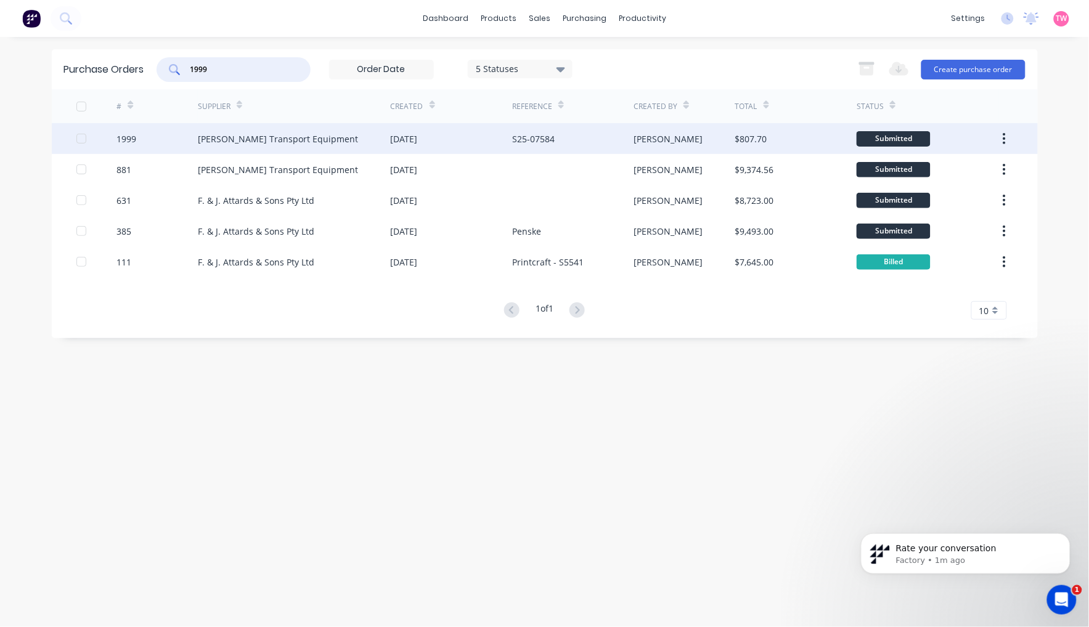
click at [170, 137] on div "1999" at bounding box center [156, 138] width 81 height 31
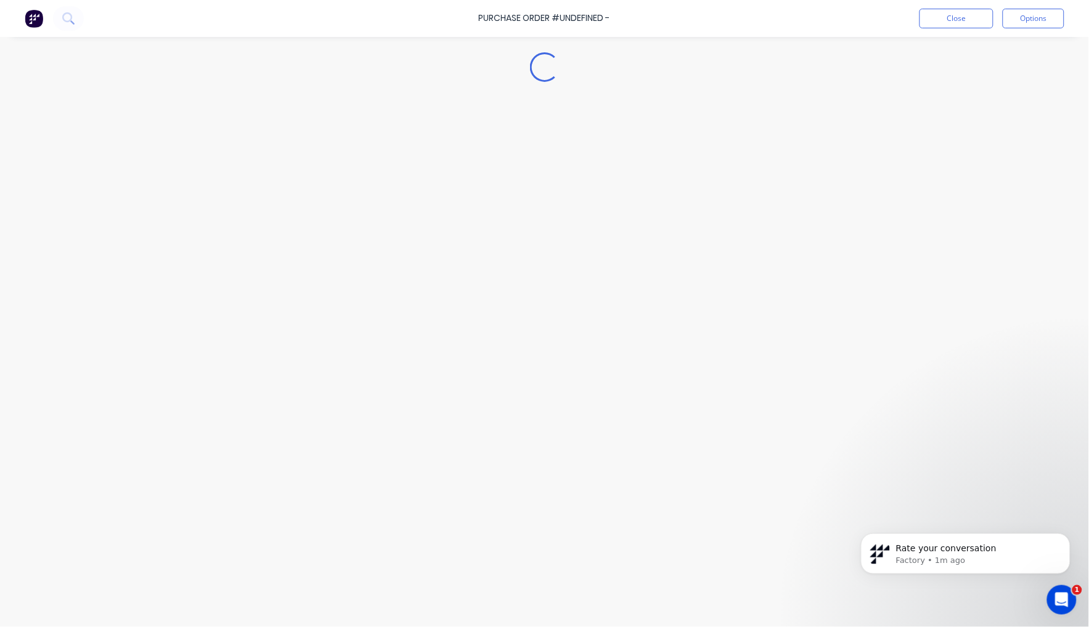
type textarea "x"
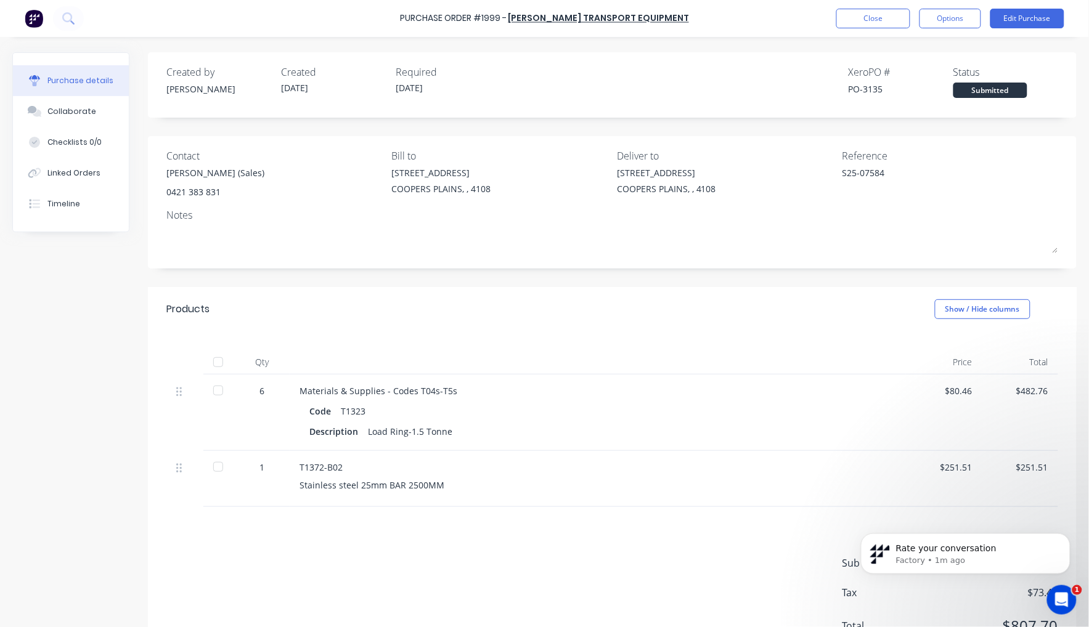
click at [865, 88] on div "PO-3135" at bounding box center [901, 89] width 105 height 13
copy div "3135"
click at [882, 11] on button "Close" at bounding box center [873, 19] width 74 height 20
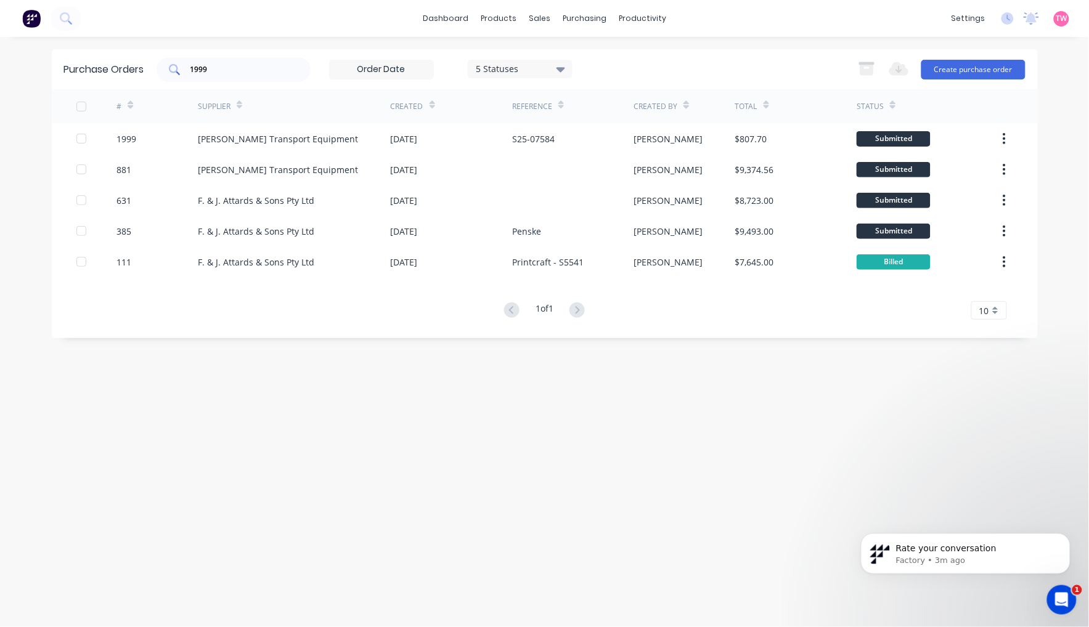
drag, startPoint x: 238, startPoint y: 62, endPoint x: 180, endPoint y: 62, distance: 58.5
click at [180, 62] on div "1999" at bounding box center [234, 69] width 154 height 25
drag, startPoint x: 251, startPoint y: 71, endPoint x: 142, endPoint y: 66, distance: 108.6
click at [142, 66] on div "Purchase Orders 19992013 5 Statuses 5 Statuses Export to Excel (XLSX) Create pu…" at bounding box center [545, 69] width 986 height 40
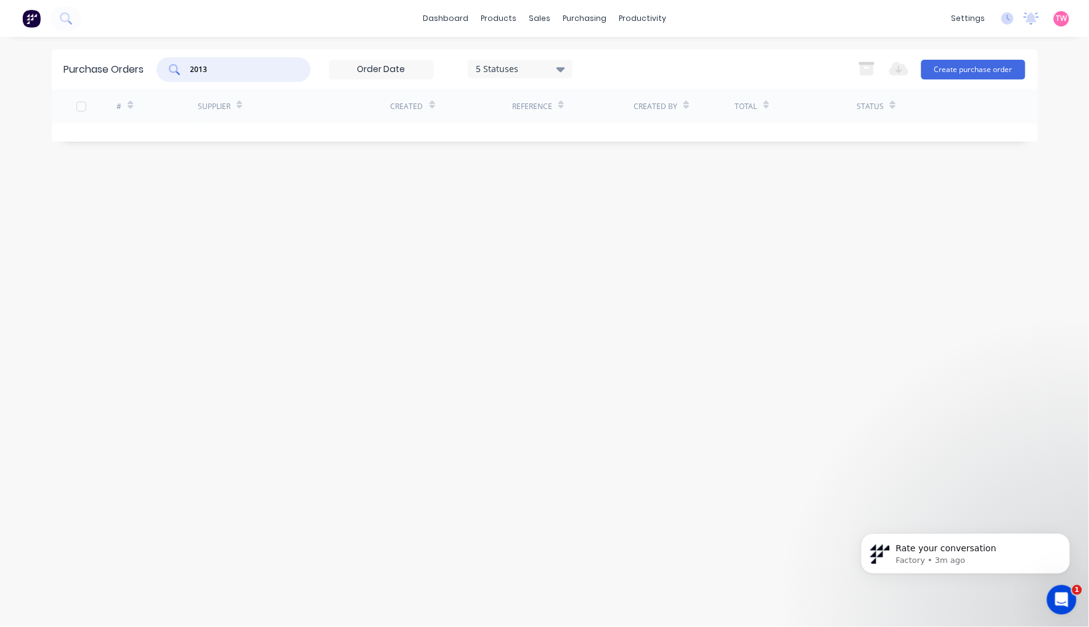
type input "2013"
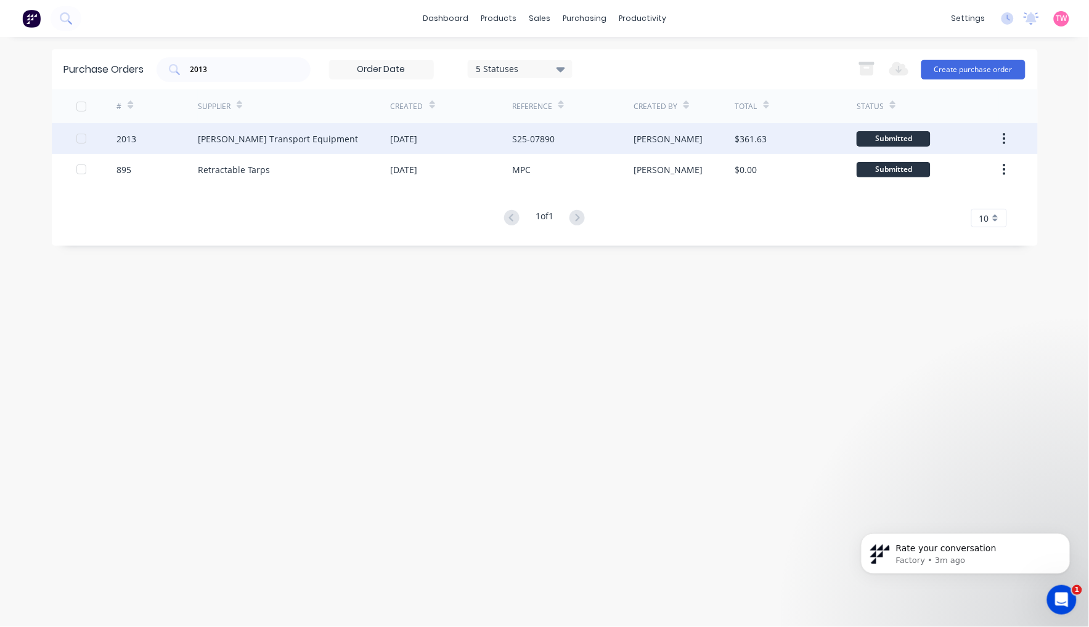
click at [163, 139] on div "2013" at bounding box center [156, 138] width 81 height 31
type textarea "x"
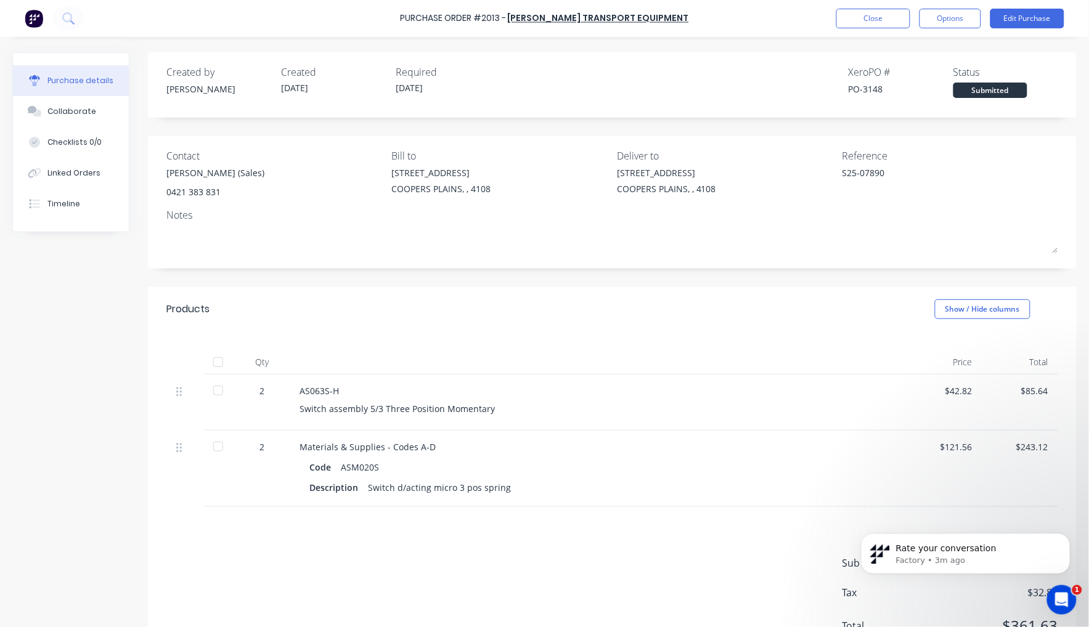
click at [866, 85] on div "PO-3148" at bounding box center [901, 89] width 105 height 13
copy div "3148"
click at [882, 21] on button "Close" at bounding box center [873, 19] width 74 height 20
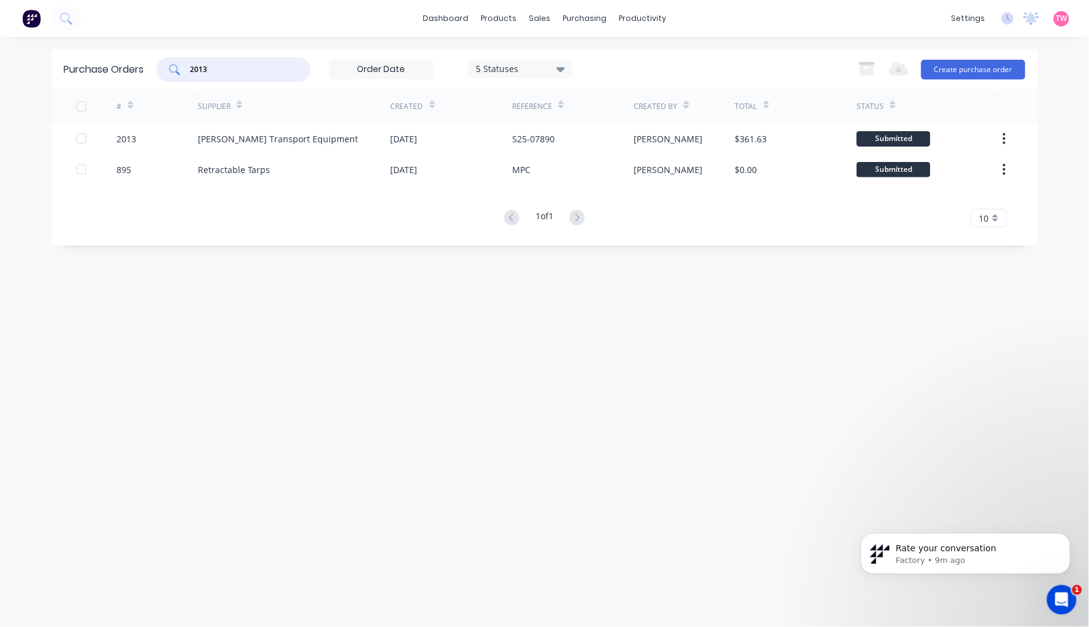
drag, startPoint x: 226, startPoint y: 68, endPoint x: 165, endPoint y: 67, distance: 60.4
click at [165, 67] on div "2013" at bounding box center [234, 69] width 154 height 25
paste input "7"
type input "2017"
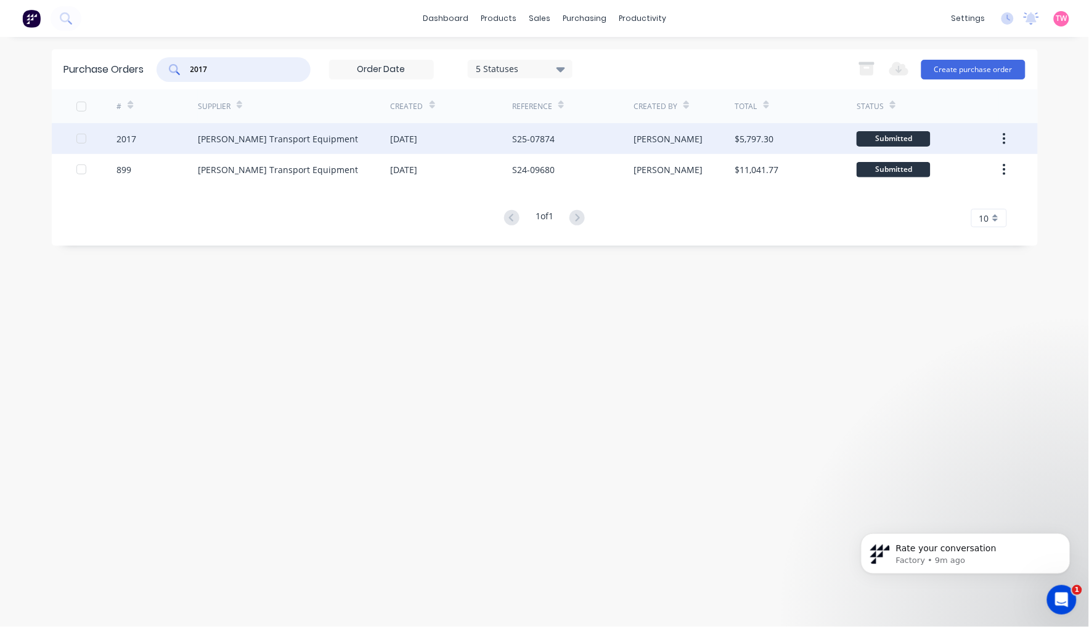
click at [158, 139] on div "2017" at bounding box center [156, 138] width 81 height 31
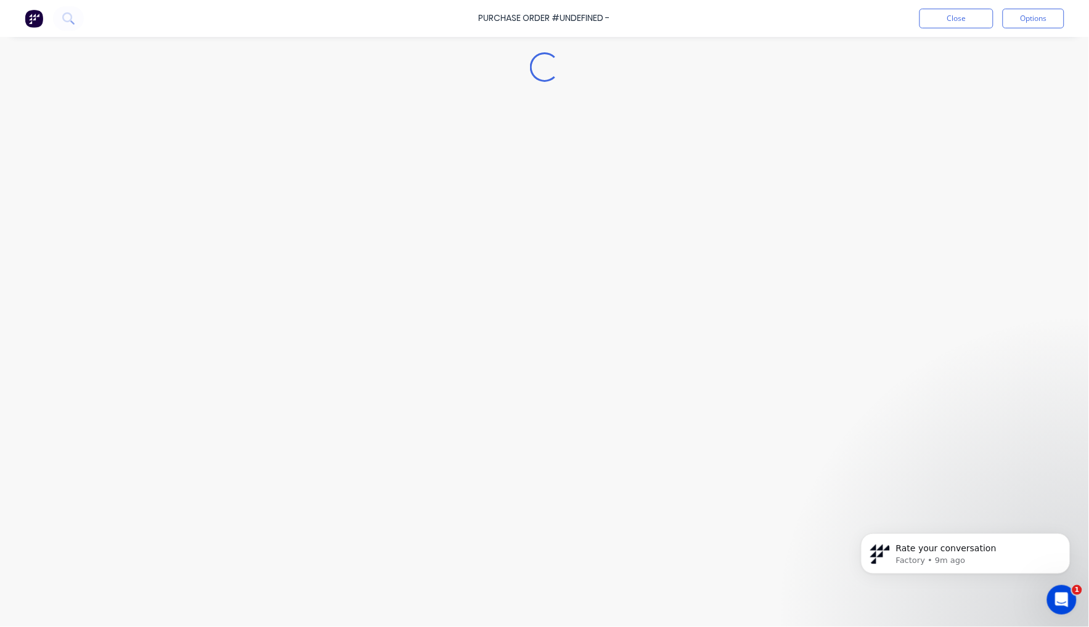
type textarea "x"
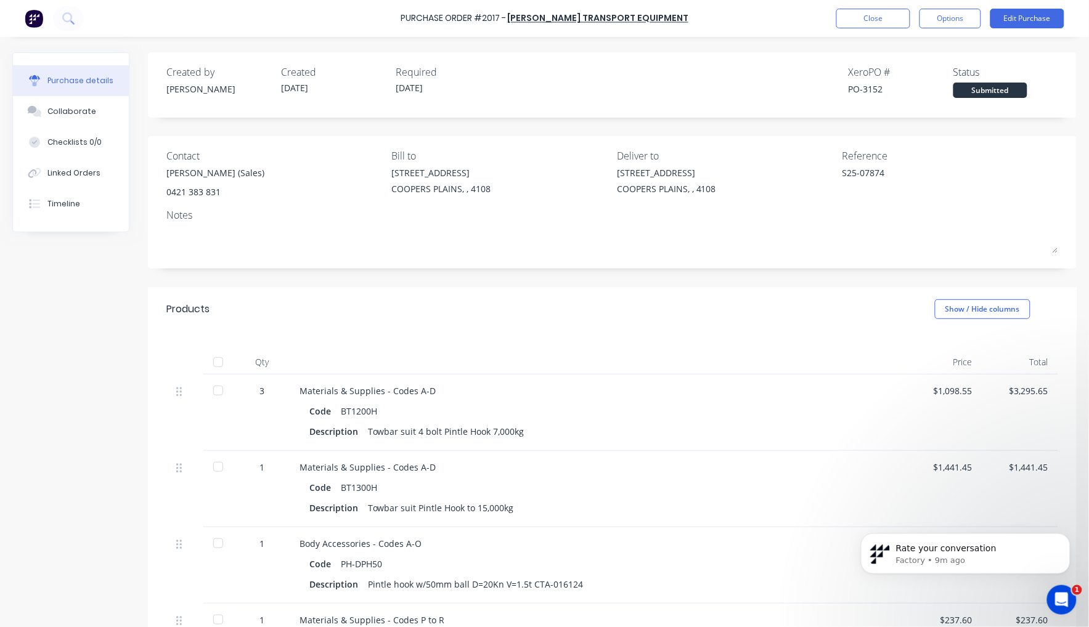
click at [868, 87] on div "PO-3152" at bounding box center [901, 89] width 105 height 13
copy div "3152"
click at [867, 13] on button "Close" at bounding box center [873, 19] width 74 height 20
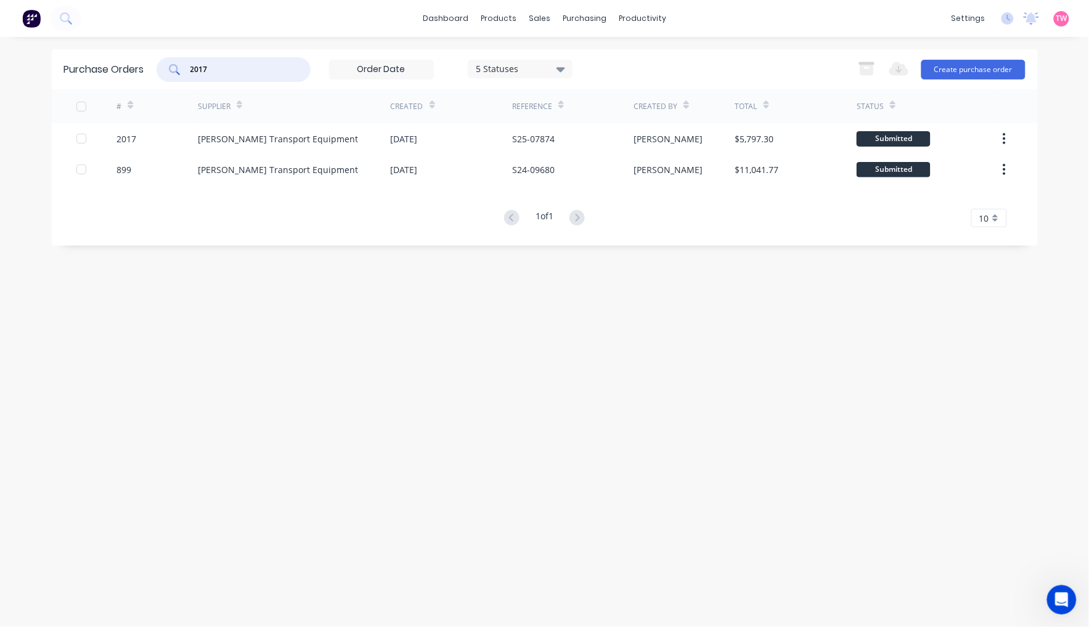
drag, startPoint x: 226, startPoint y: 68, endPoint x: 150, endPoint y: 68, distance: 76.4
click at [150, 68] on div "Purchase Orders 2017 5 Statuses 5 Statuses Export to Excel (XLSX) Create purcha…" at bounding box center [545, 69] width 986 height 40
paste input "1964"
type input "1964"
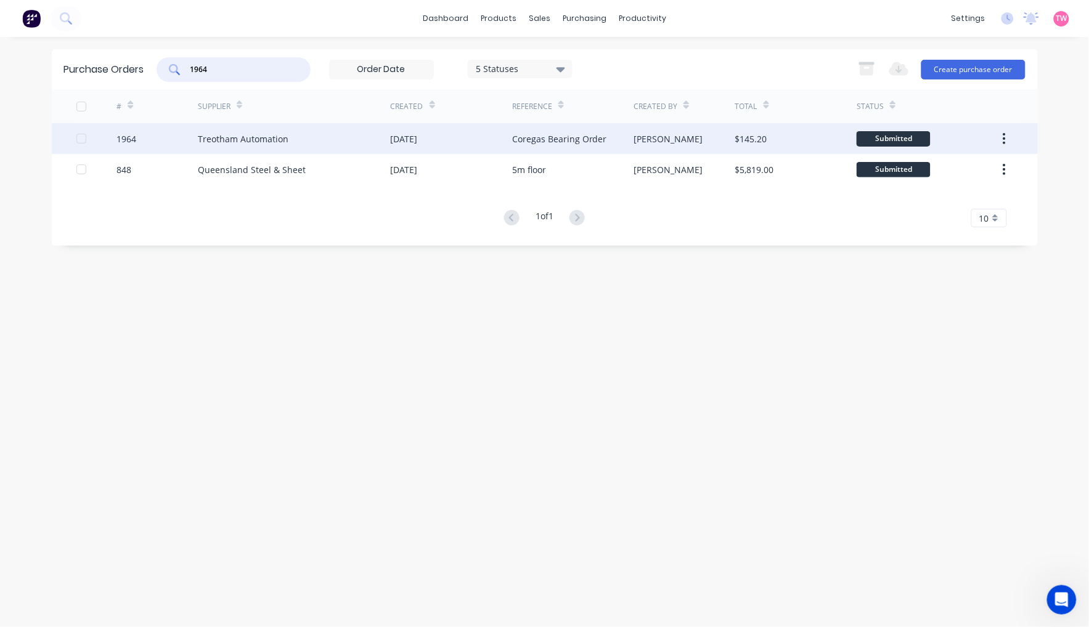
click at [169, 139] on div "1964" at bounding box center [156, 138] width 81 height 31
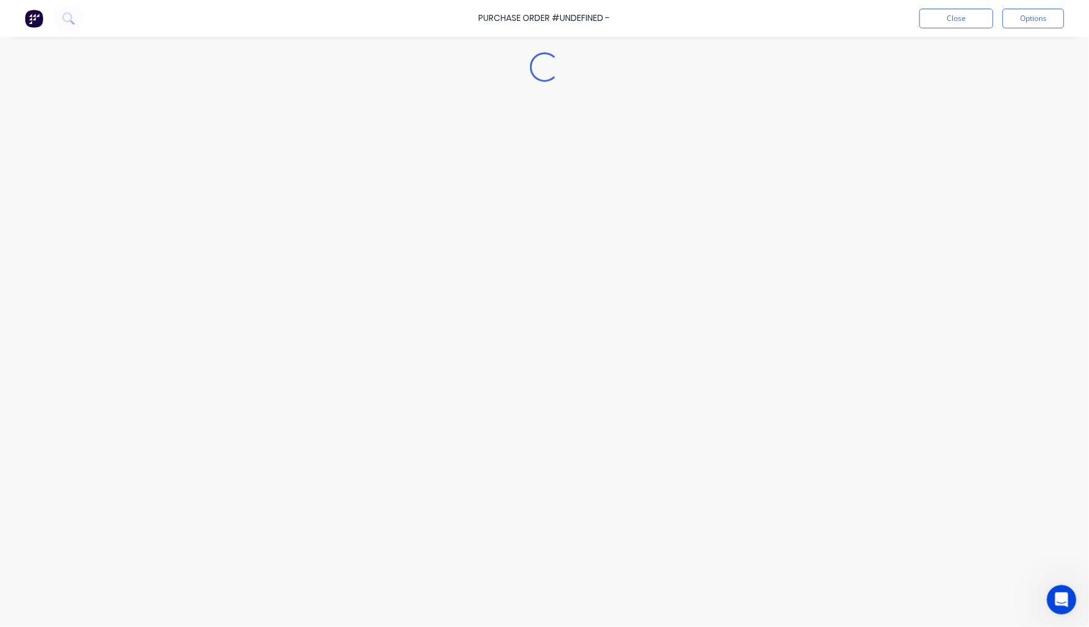
type textarea "x"
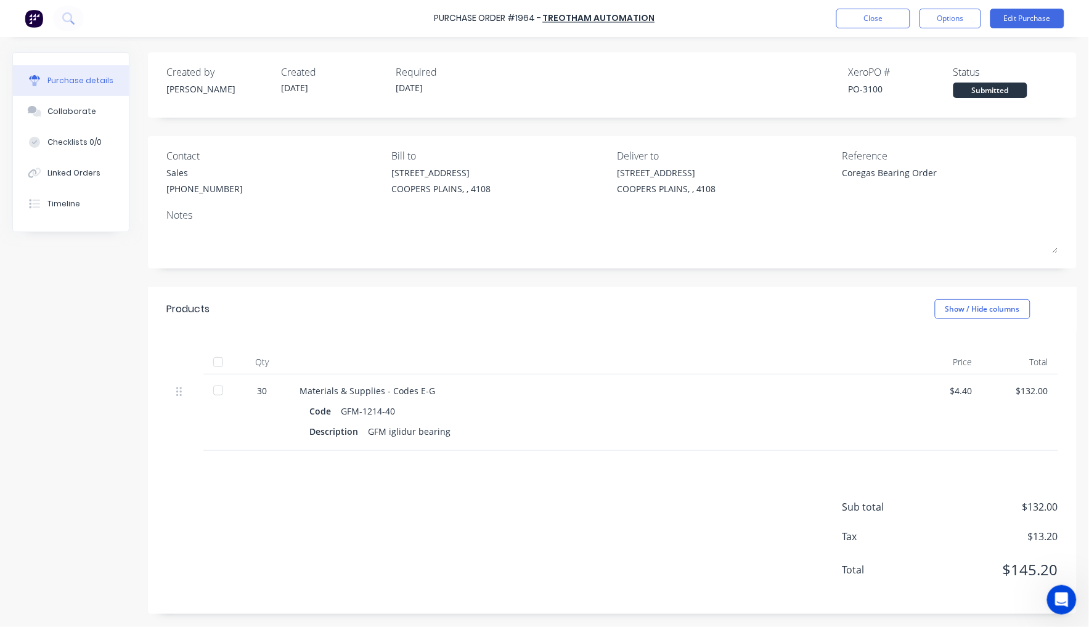
click at [877, 87] on div "PO-3100" at bounding box center [901, 89] width 105 height 13
copy div "3100"
